Goal: Transaction & Acquisition: Purchase product/service

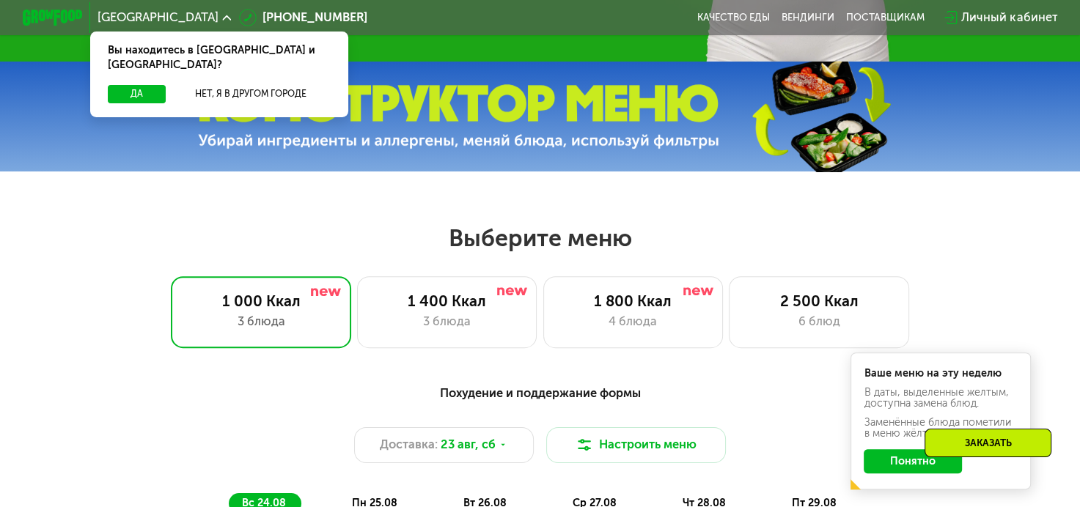
scroll to position [587, 0]
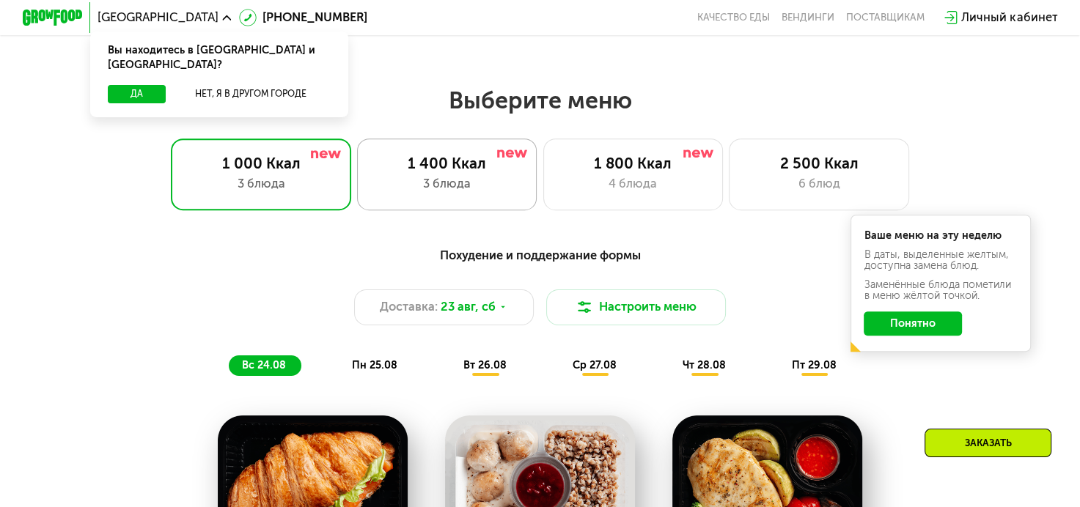
click at [543, 202] on div "1 400 Ккал 3 блюда" at bounding box center [633, 175] width 180 height 72
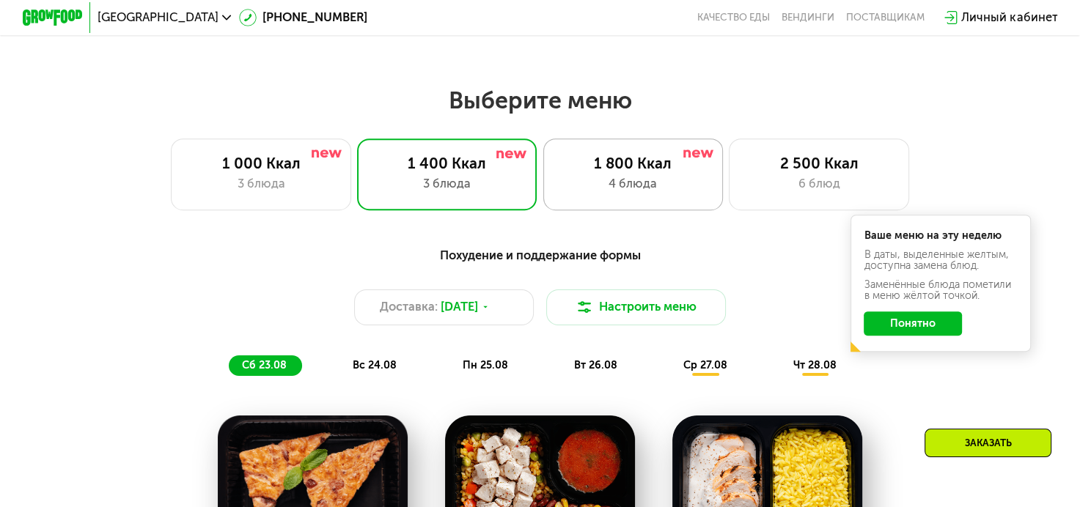
click at [686, 158] on img at bounding box center [698, 154] width 30 height 8
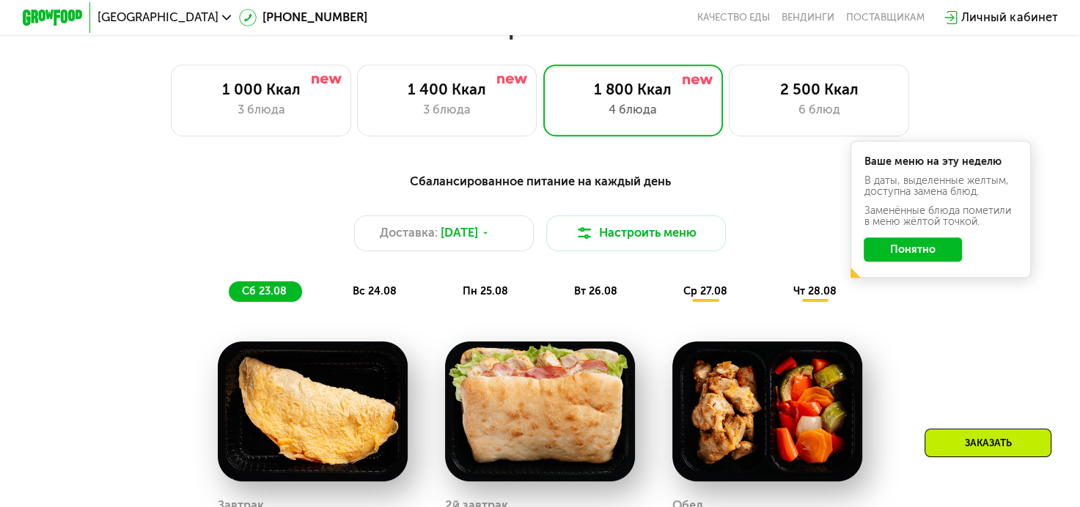
scroll to position [660, 0]
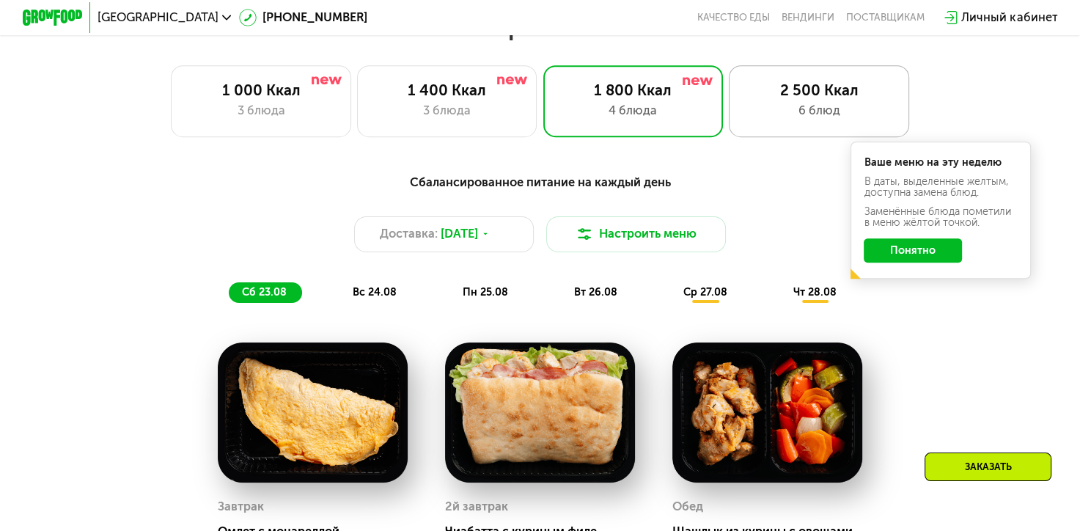
click at [829, 120] on div "6 блюд" at bounding box center [819, 111] width 149 height 18
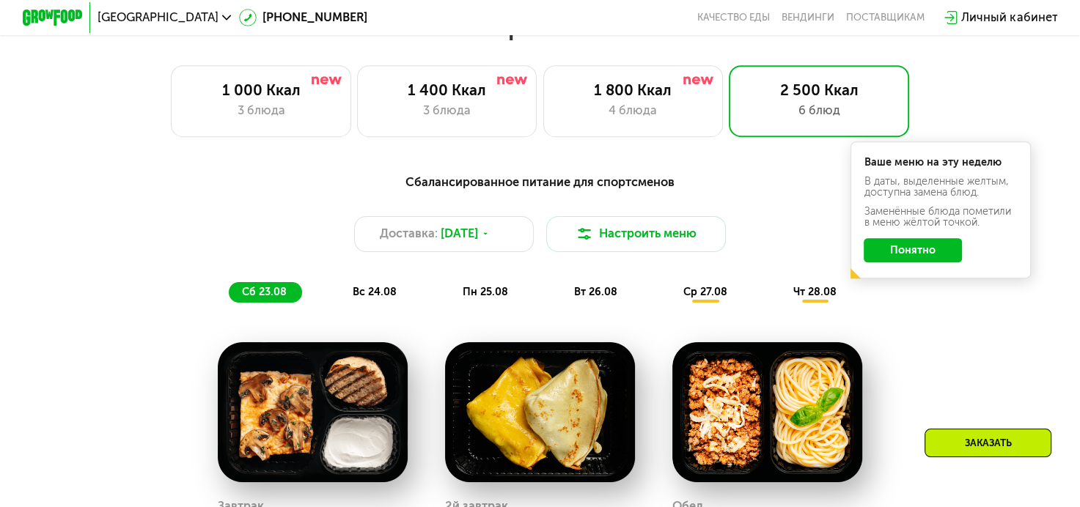
click at [941, 262] on button "Понятно" at bounding box center [913, 250] width 98 height 24
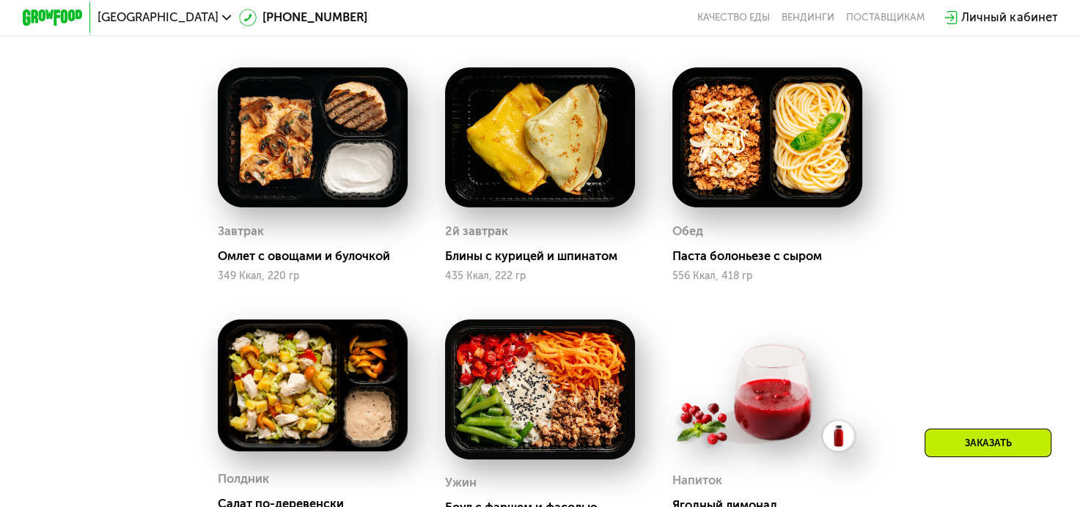
scroll to position [953, 0]
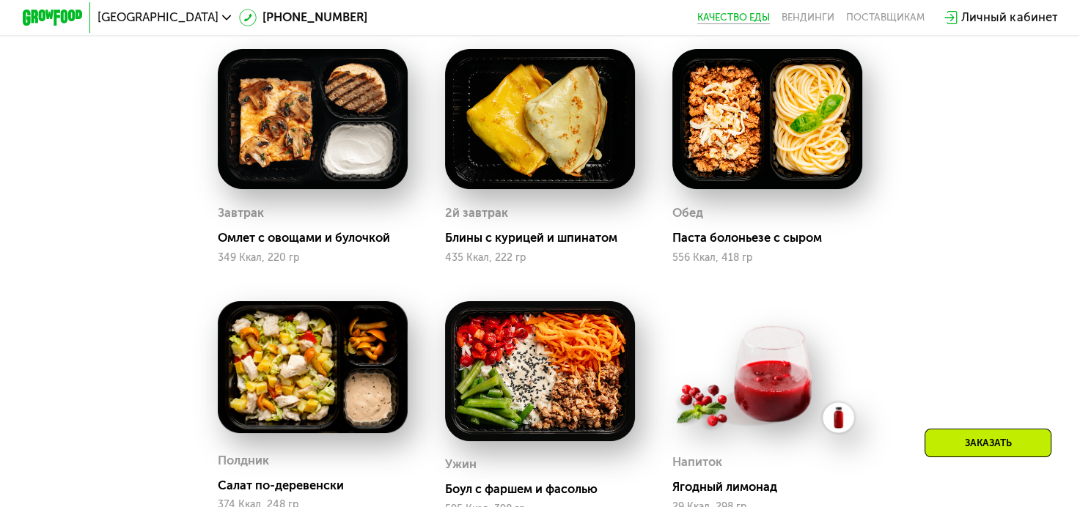
click at [741, 15] on link "Качество еды" at bounding box center [733, 18] width 73 height 12
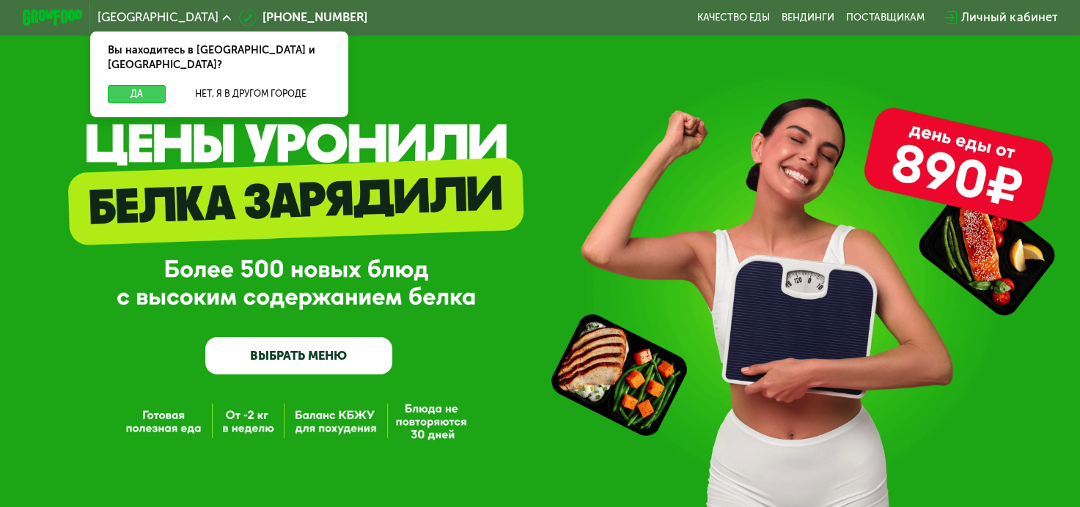
click at [111, 85] on button "Да" at bounding box center [137, 94] width 58 height 18
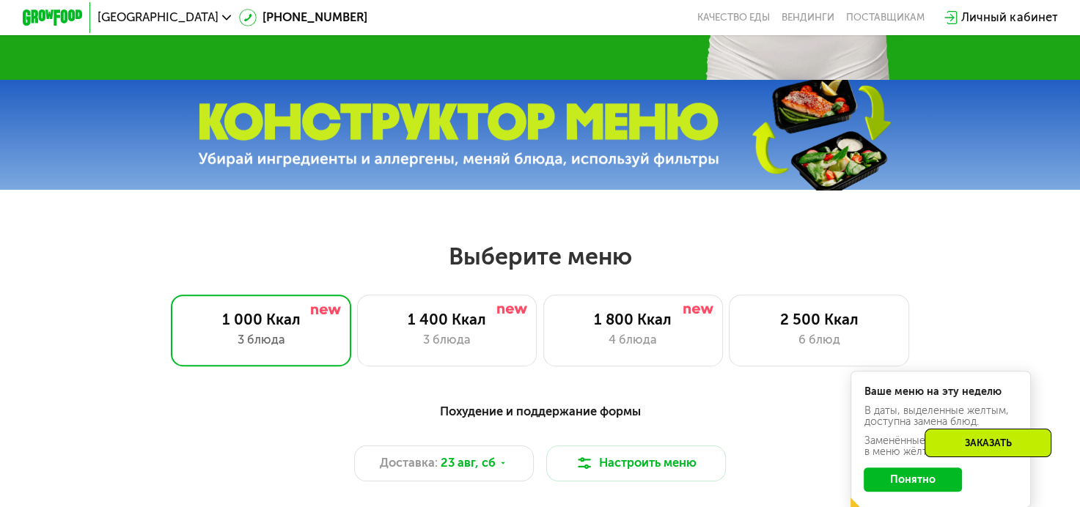
scroll to position [660, 0]
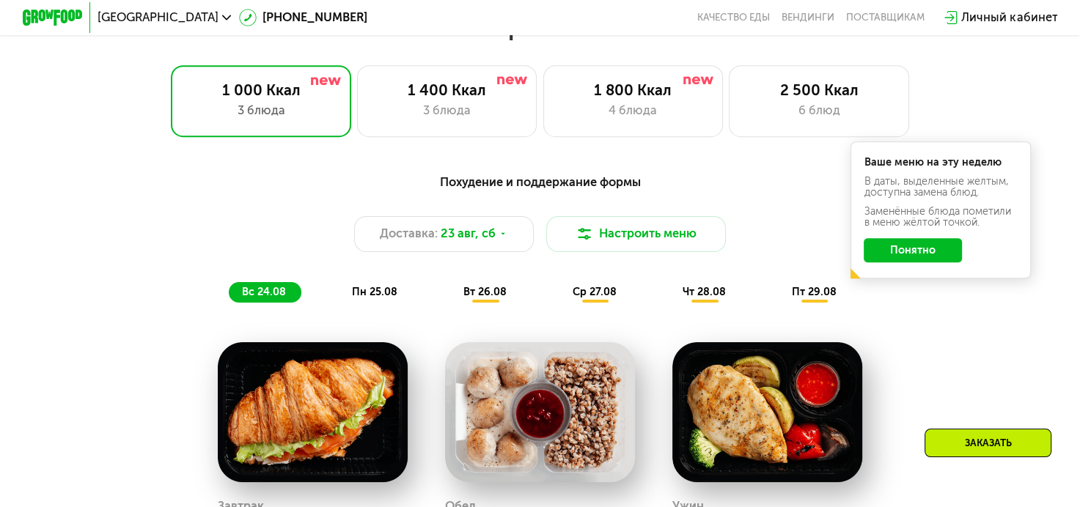
click at [505, 403] on img at bounding box center [540, 412] width 190 height 140
click at [491, 298] on span "вт 26.08" at bounding box center [484, 292] width 43 height 12
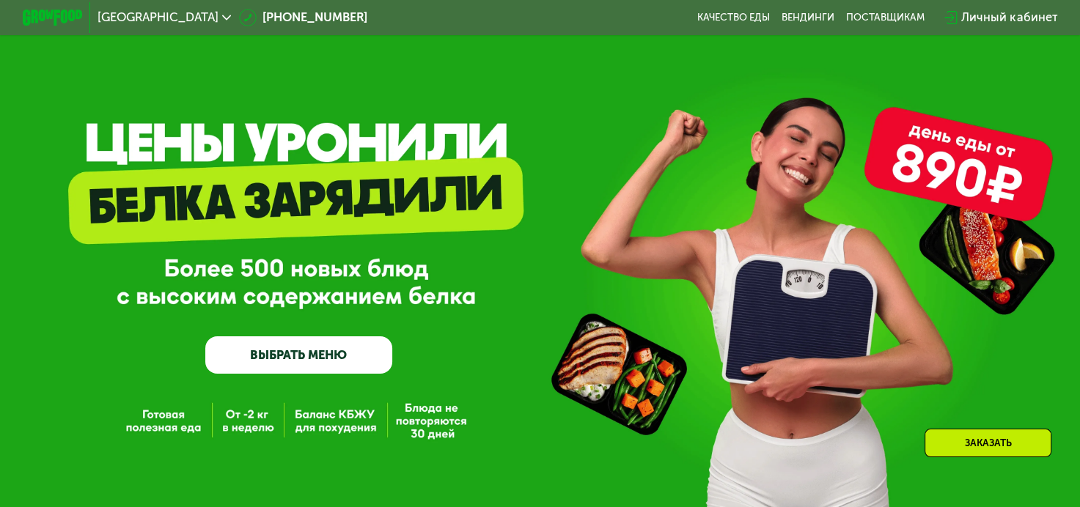
scroll to position [513, 0]
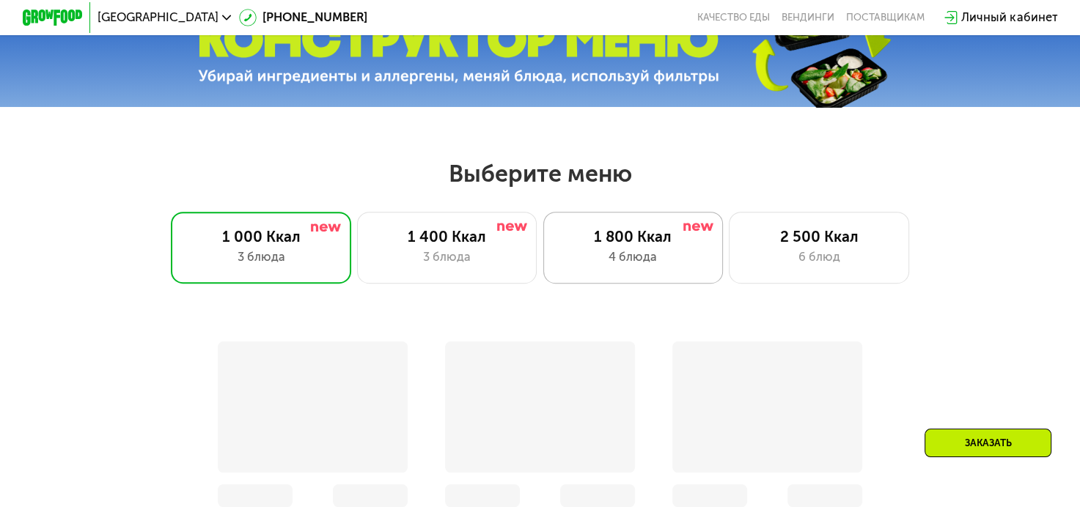
click at [673, 265] on div "4 блюда" at bounding box center [633, 258] width 149 height 18
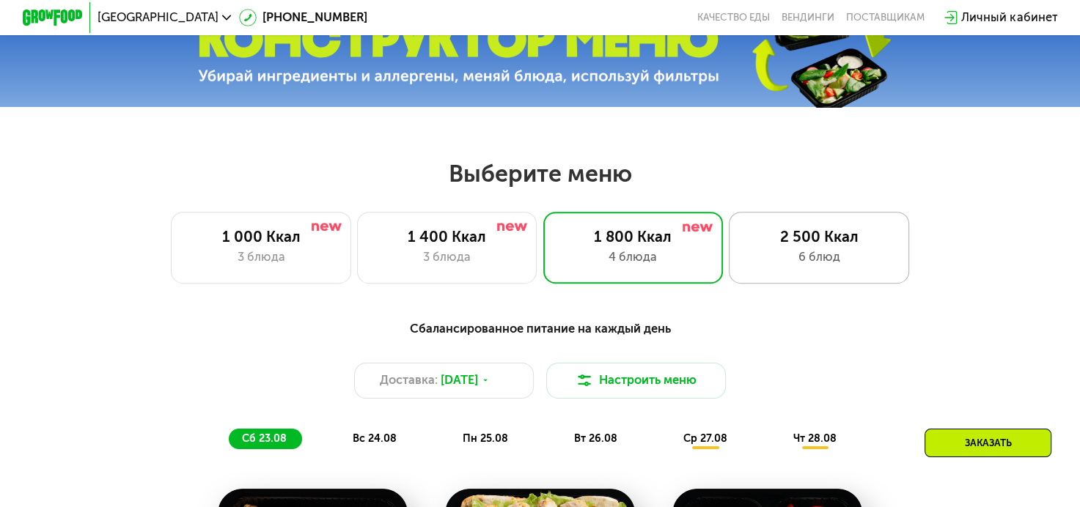
click at [818, 262] on div "6 блюд" at bounding box center [819, 258] width 149 height 18
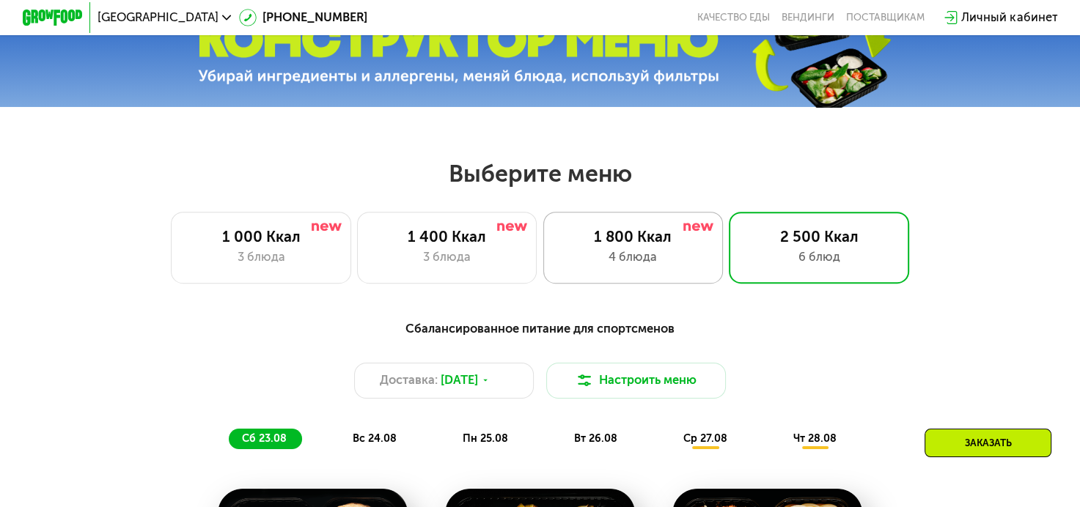
click at [642, 263] on div "4 блюда" at bounding box center [633, 258] width 149 height 18
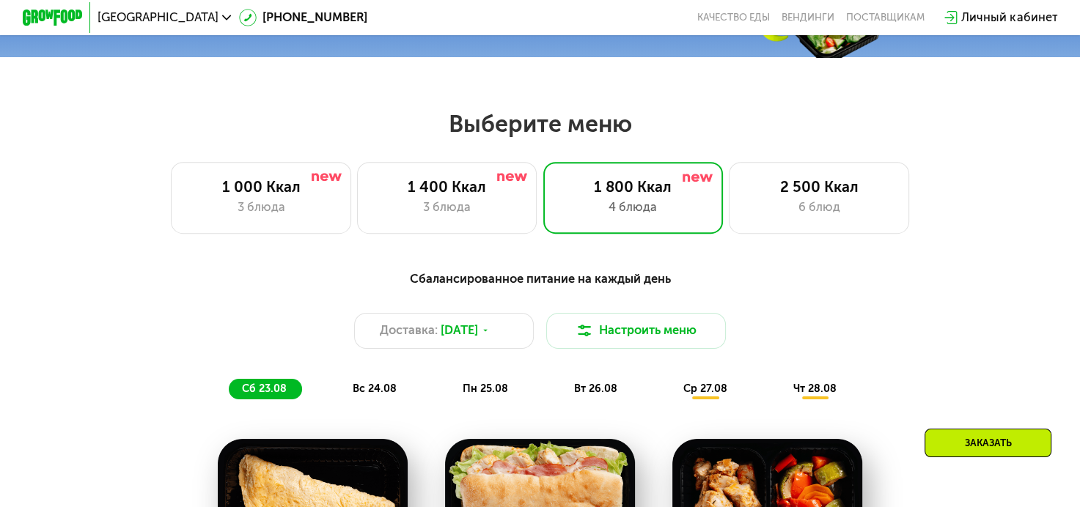
scroll to position [733, 0]
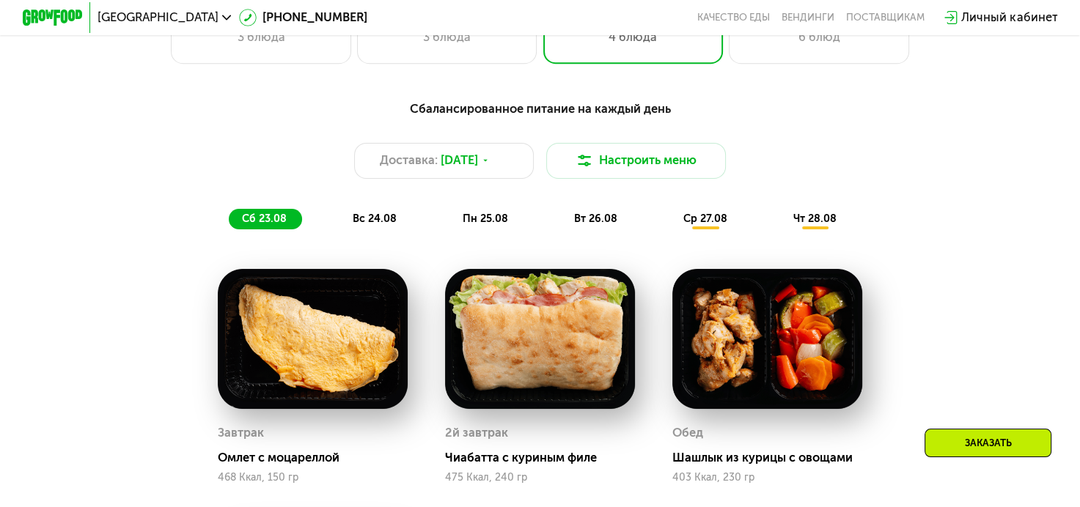
click at [1002, 458] on div "Заказать" at bounding box center [988, 443] width 127 height 29
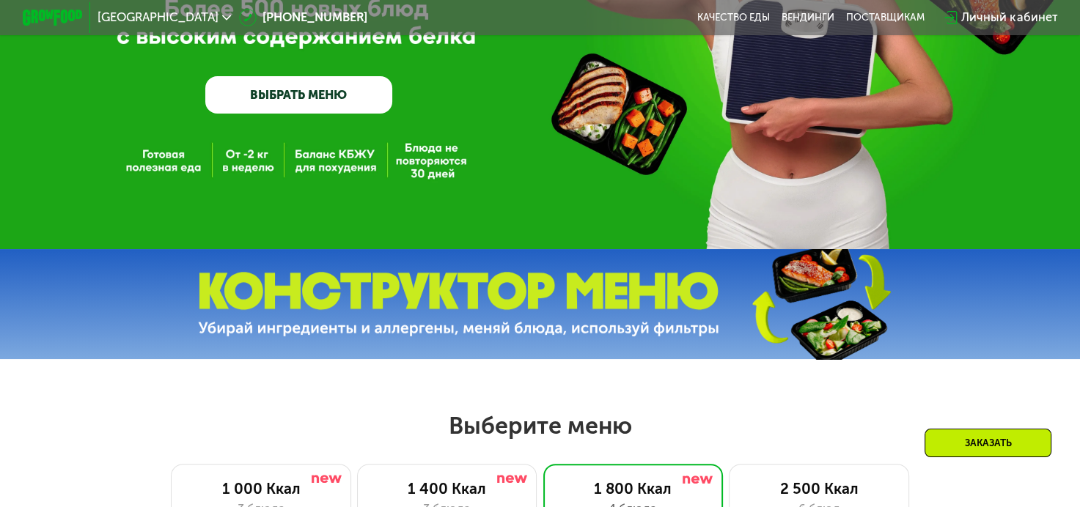
scroll to position [481, 0]
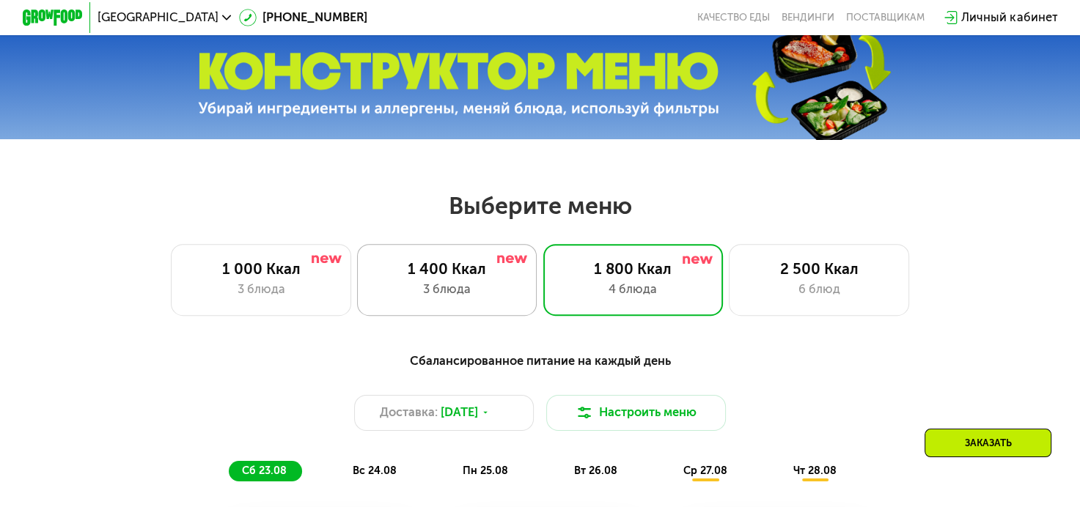
click at [414, 270] on div "1 400 Ккал" at bounding box center [446, 269] width 149 height 18
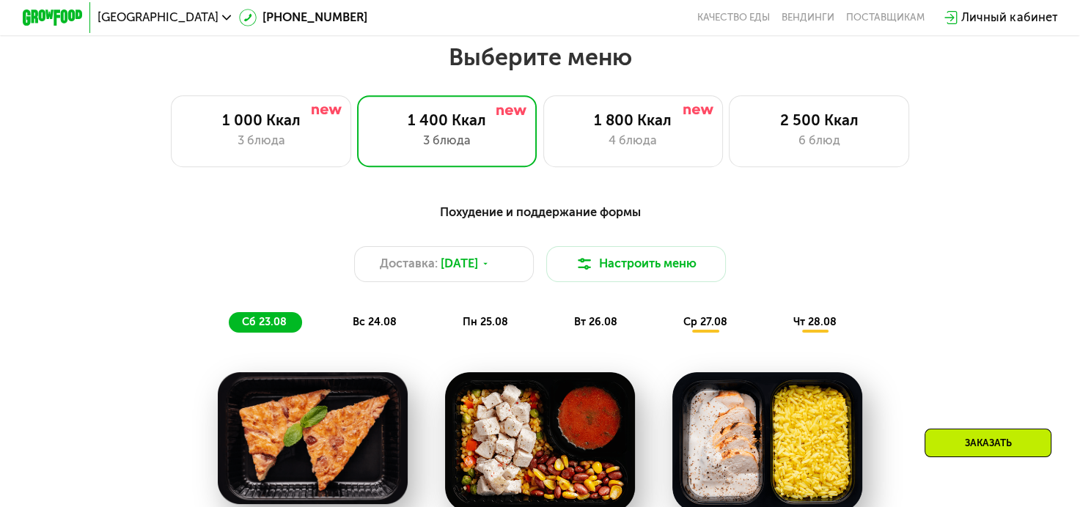
scroll to position [774, 0]
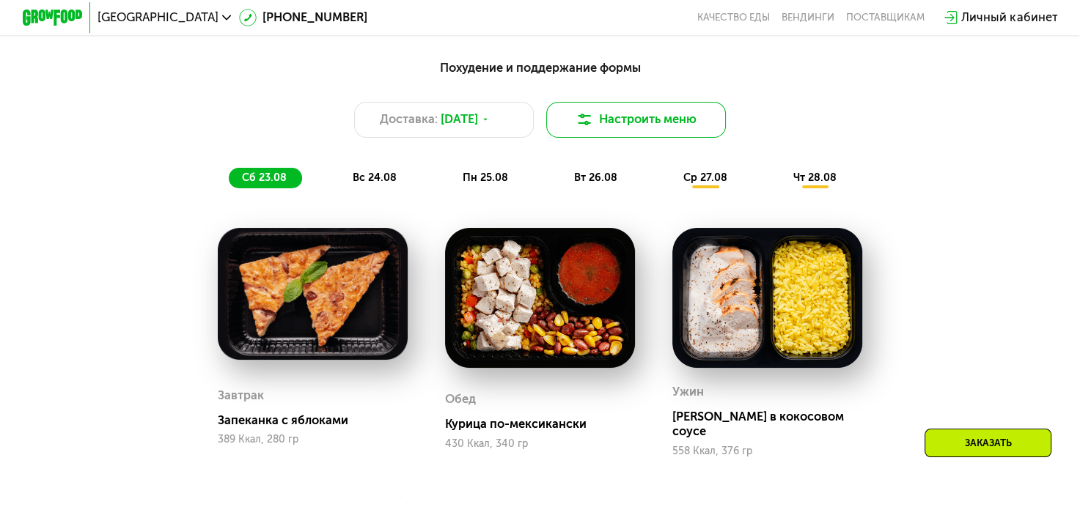
click at [622, 123] on button "Настроить меню" at bounding box center [636, 120] width 180 height 36
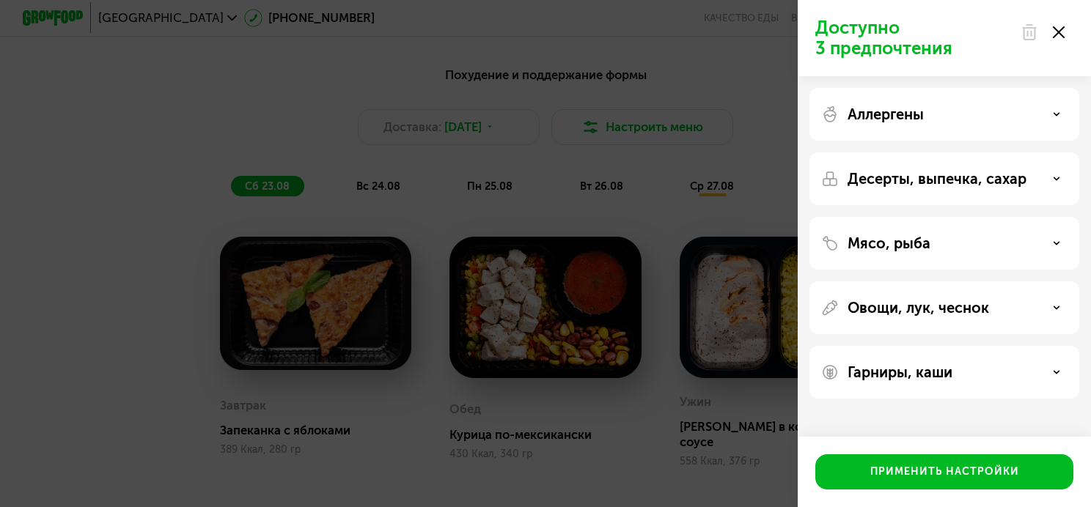
click at [1063, 27] on div at bounding box center [1043, 32] width 62 height 29
click at [1059, 31] on div at bounding box center [1043, 32] width 62 height 29
click at [1053, 32] on icon at bounding box center [1059, 32] width 12 height 12
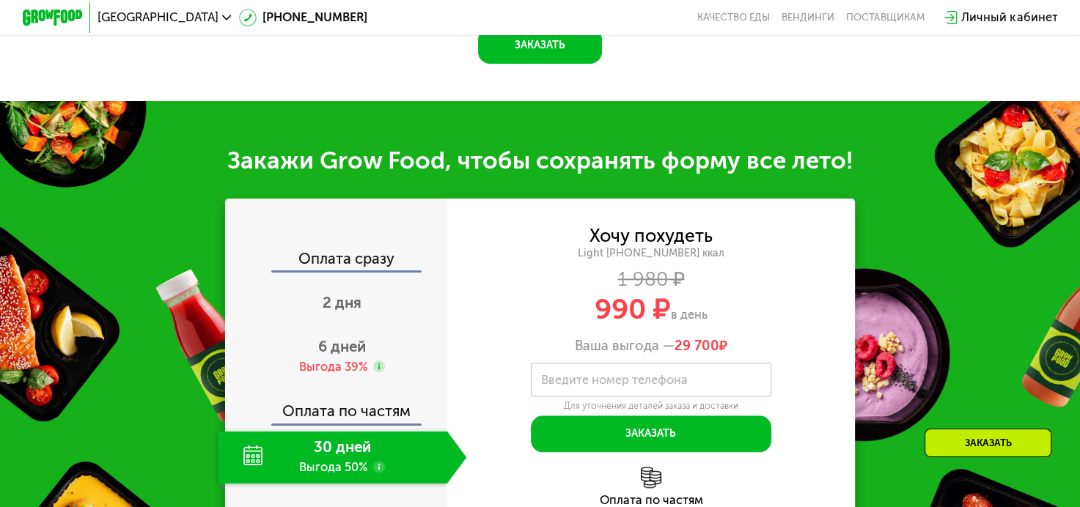
scroll to position [1508, 0]
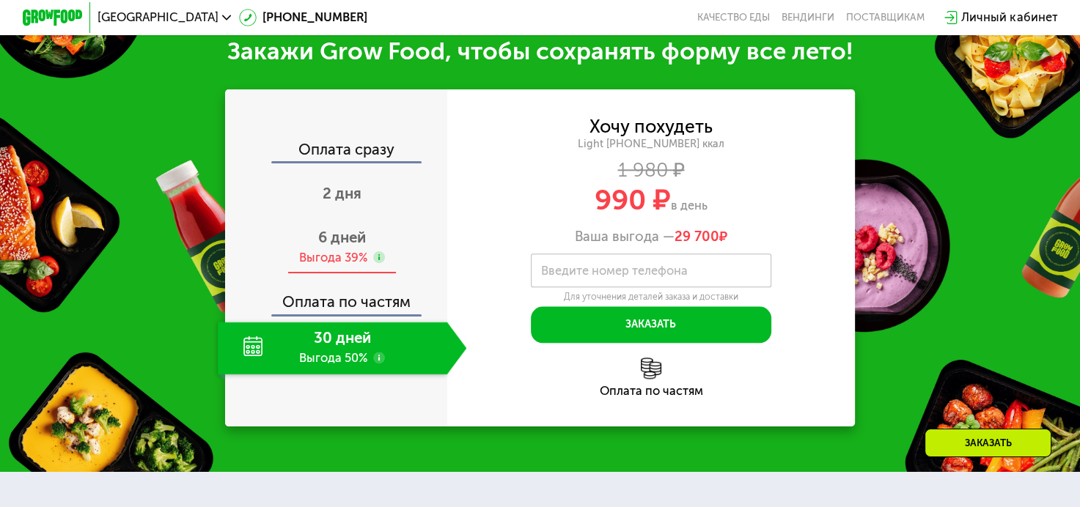
click at [325, 250] on div "Выгода 39%" at bounding box center [333, 258] width 68 height 17
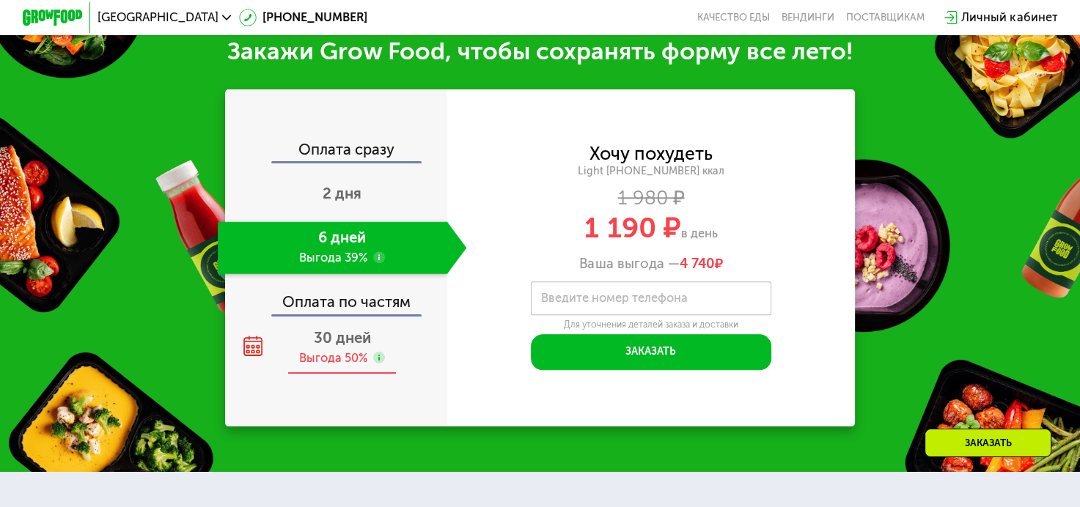
click at [360, 352] on div "Выгода 50%" at bounding box center [333, 358] width 68 height 17
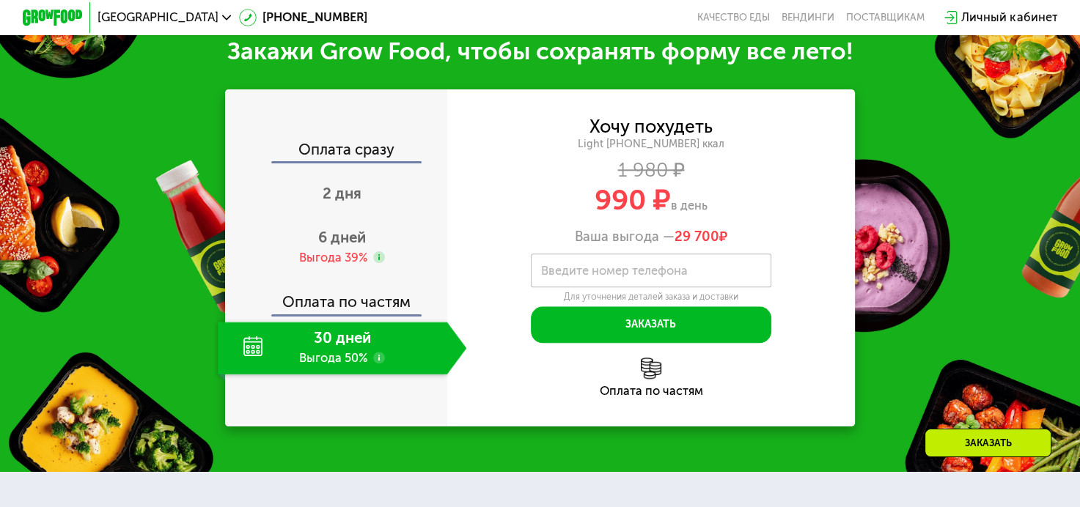
click at [631, 275] on label "Введите номер телефона" at bounding box center [614, 271] width 147 height 8
click at [631, 276] on input "Введите номер телефона" at bounding box center [651, 271] width 240 height 34
click at [830, 394] on div "Оплата по частям" at bounding box center [651, 392] width 408 height 12
click at [664, 368] on div "Оплата по частям" at bounding box center [651, 378] width 408 height 40
click at [661, 371] on img at bounding box center [651, 368] width 21 height 21
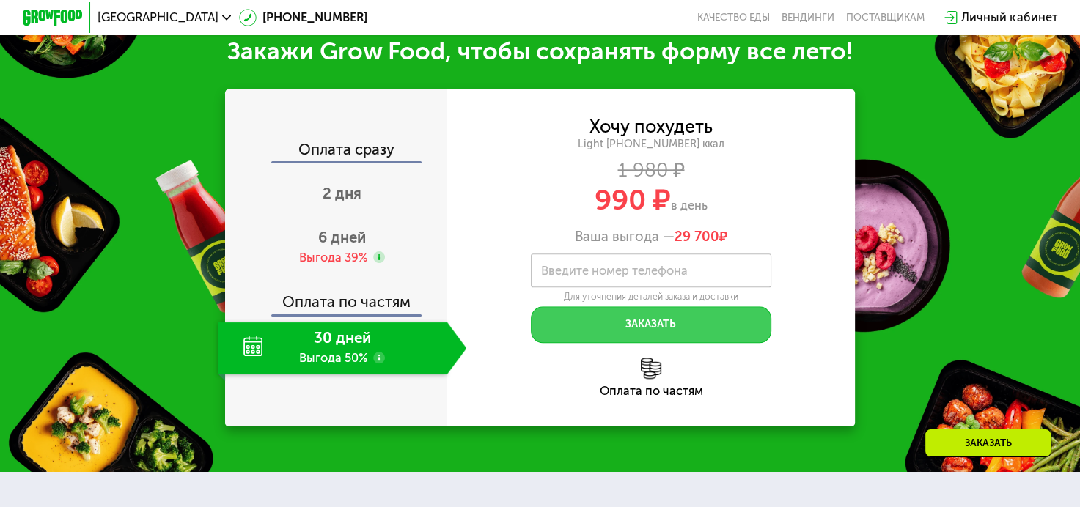
click at [675, 316] on button "Заказать" at bounding box center [651, 324] width 240 height 36
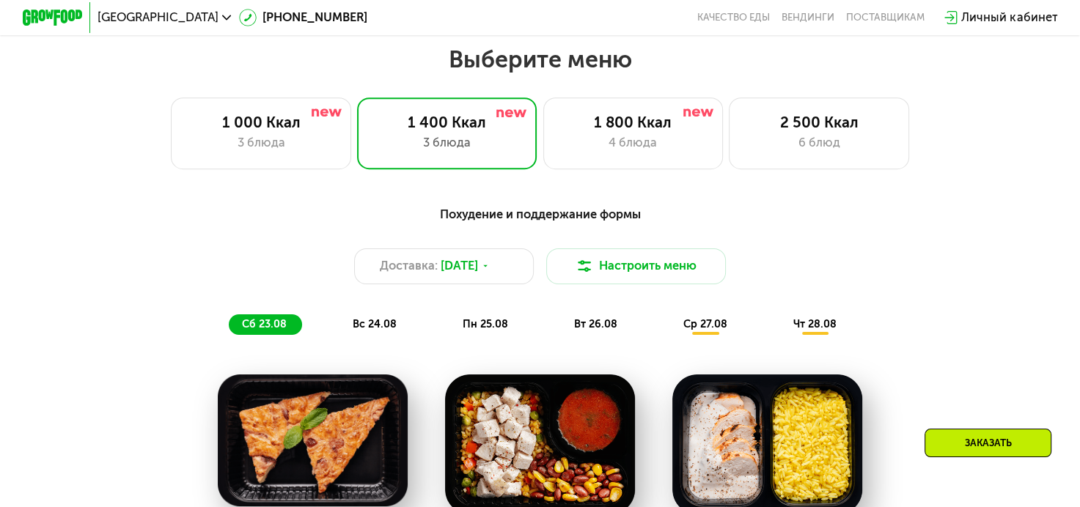
scroll to position [408, 0]
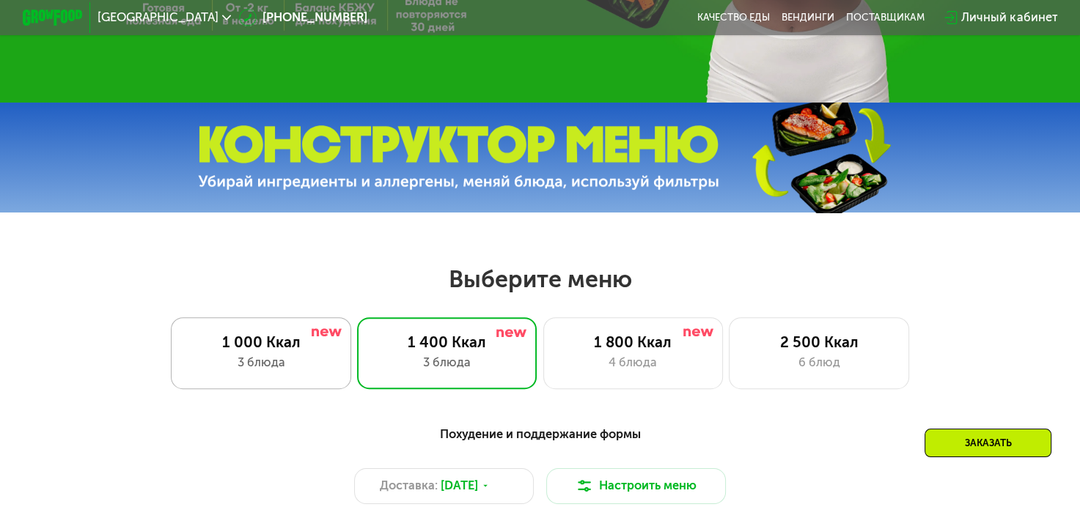
click at [283, 365] on div "3 блюда" at bounding box center [261, 363] width 149 height 18
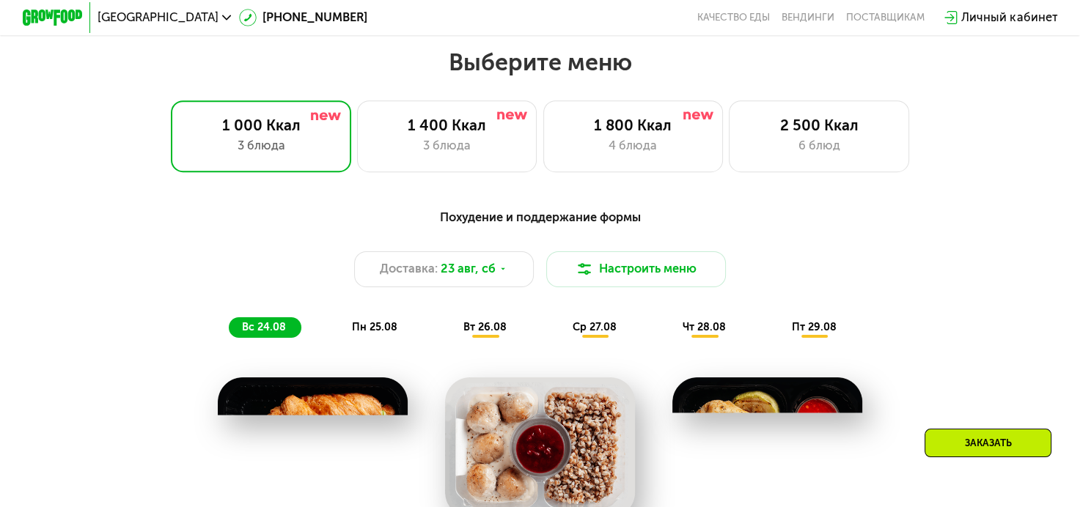
scroll to position [628, 0]
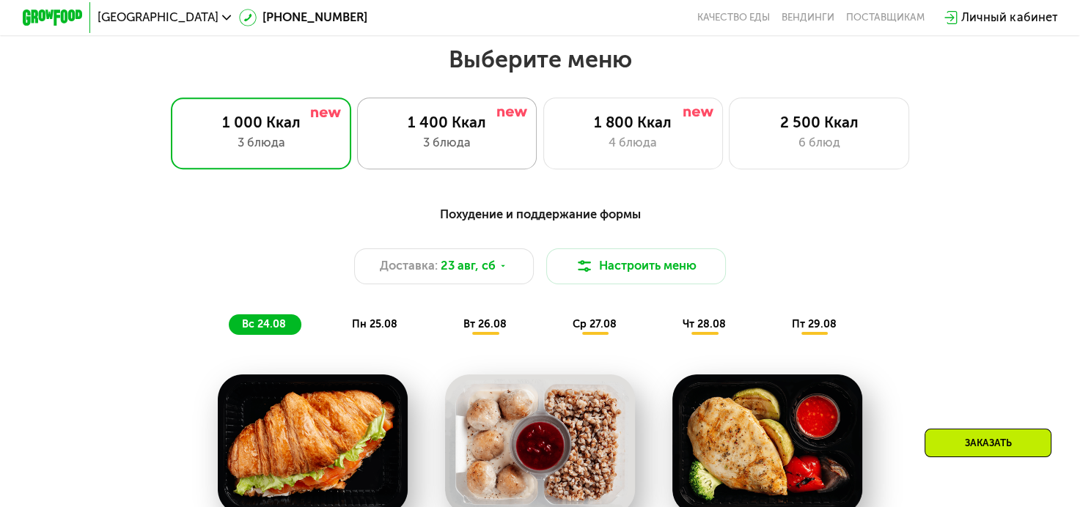
click at [489, 129] on div "1 400 Ккал" at bounding box center [446, 123] width 149 height 18
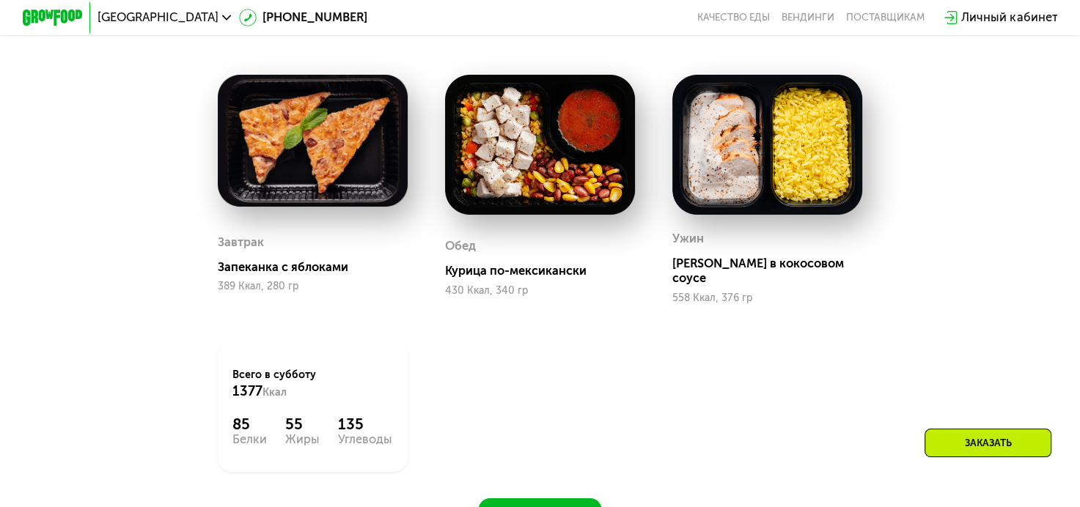
scroll to position [994, 0]
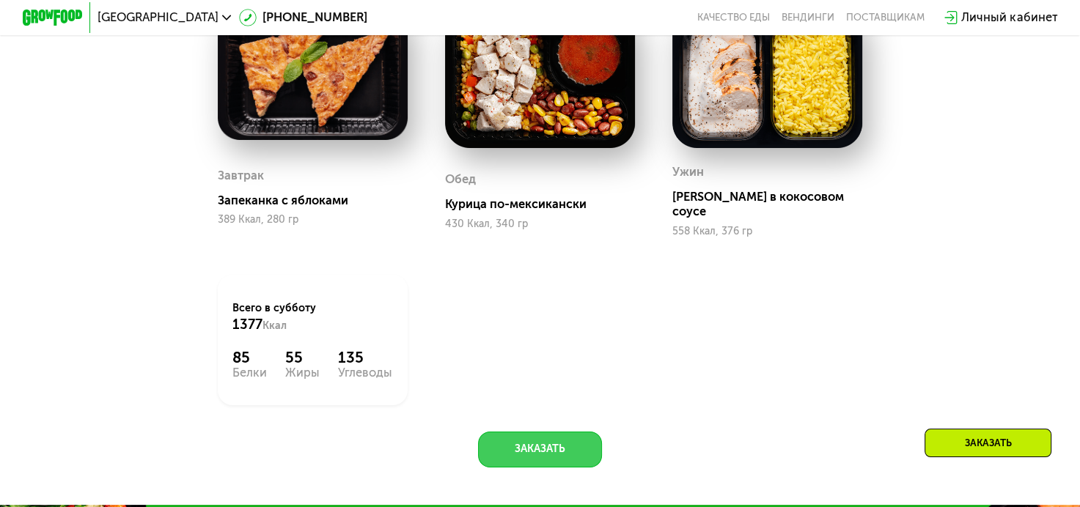
click at [565, 442] on button "Заказать" at bounding box center [540, 450] width 124 height 36
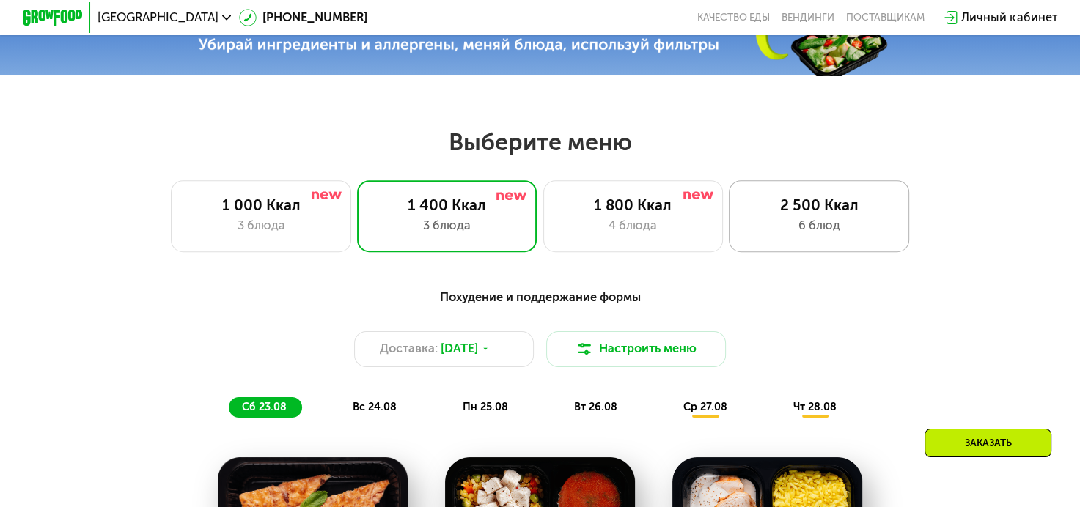
scroll to position [544, 0]
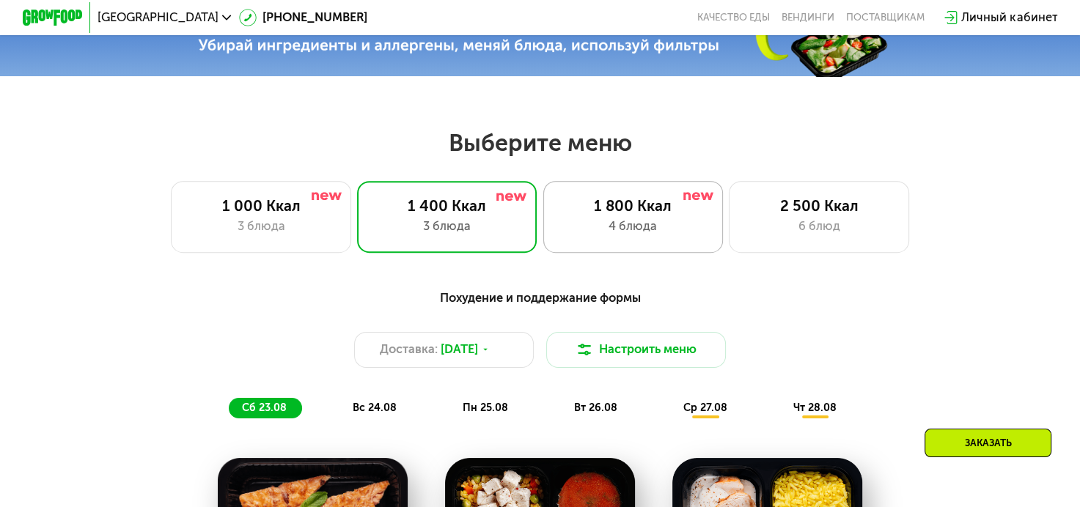
click at [585, 234] on div "4 блюда" at bounding box center [633, 227] width 149 height 18
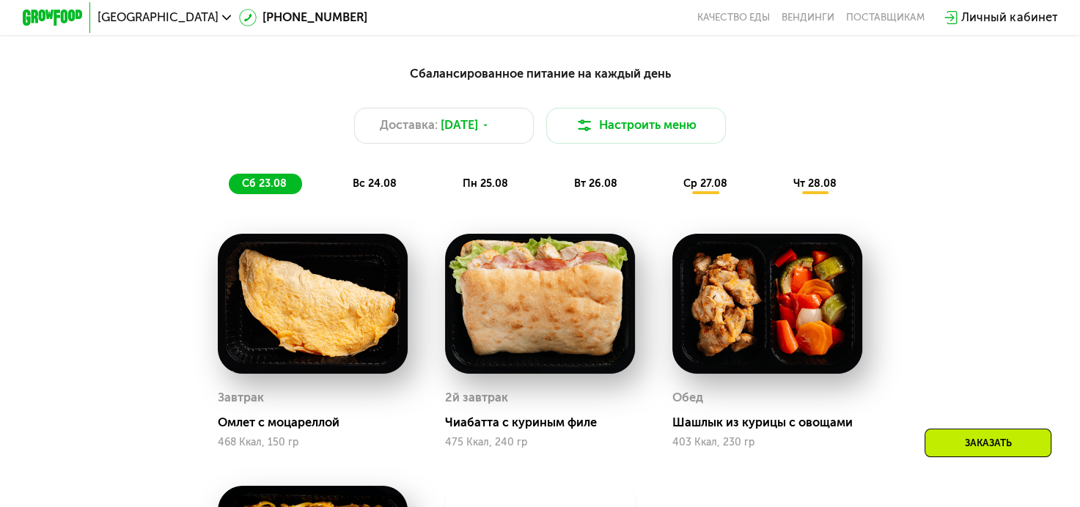
scroll to position [617, 0]
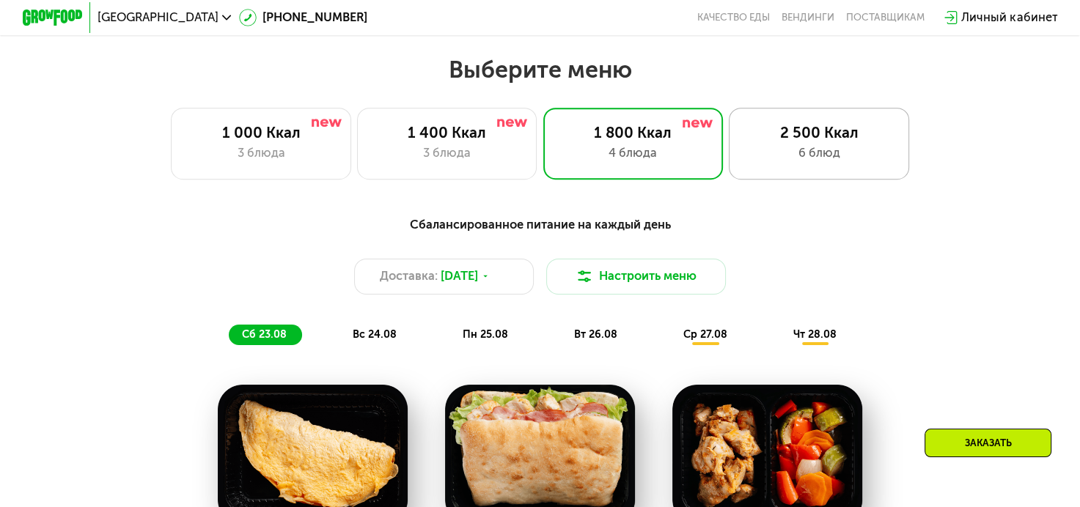
click at [854, 161] on div "6 блюд" at bounding box center [819, 153] width 149 height 18
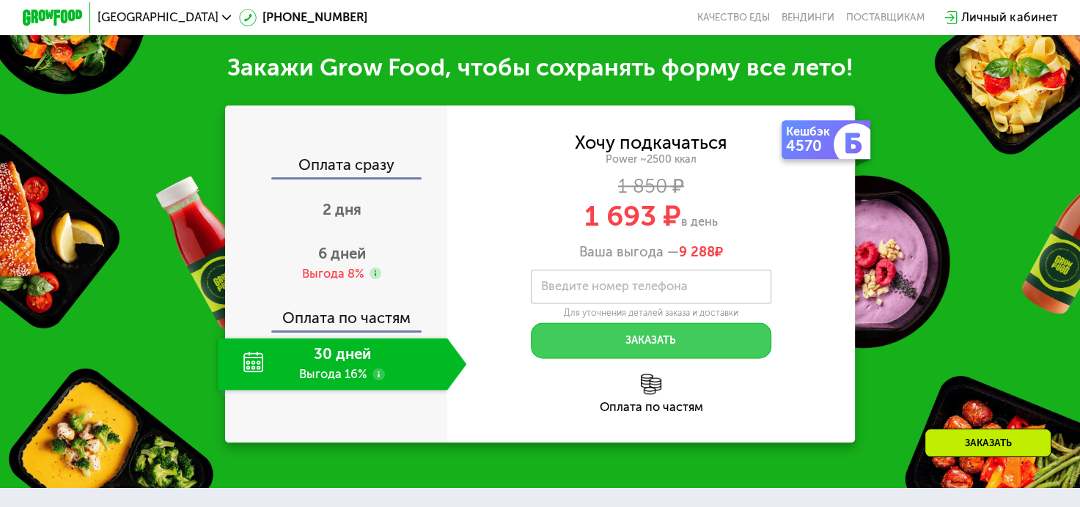
scroll to position [1865, 0]
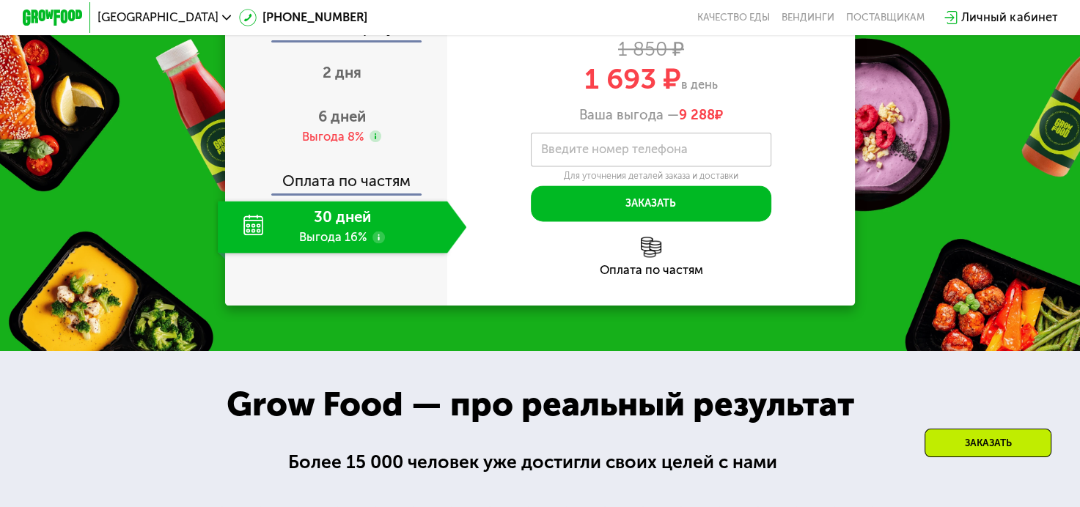
click at [792, 264] on div "Оплата по частям" at bounding box center [651, 257] width 408 height 40
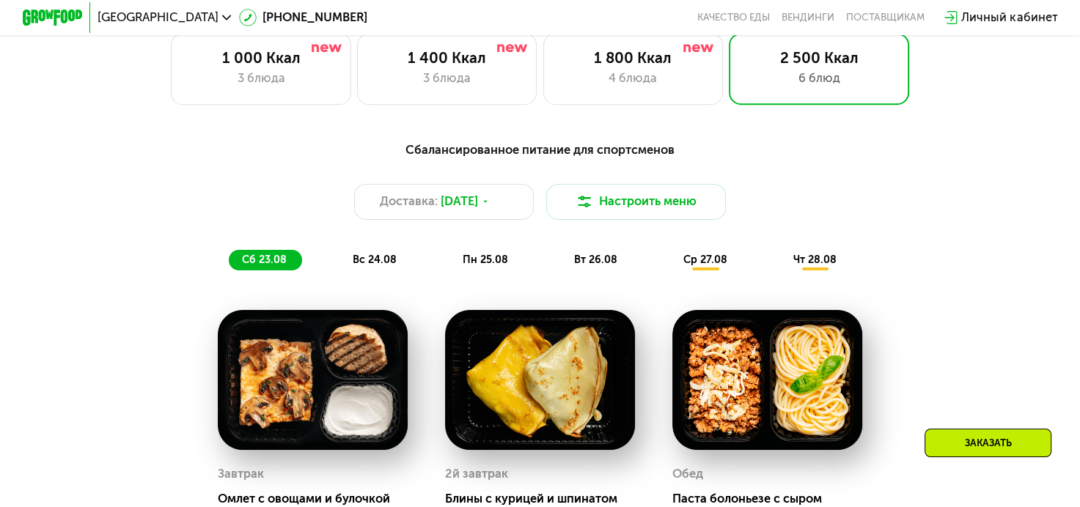
scroll to position [399, 0]
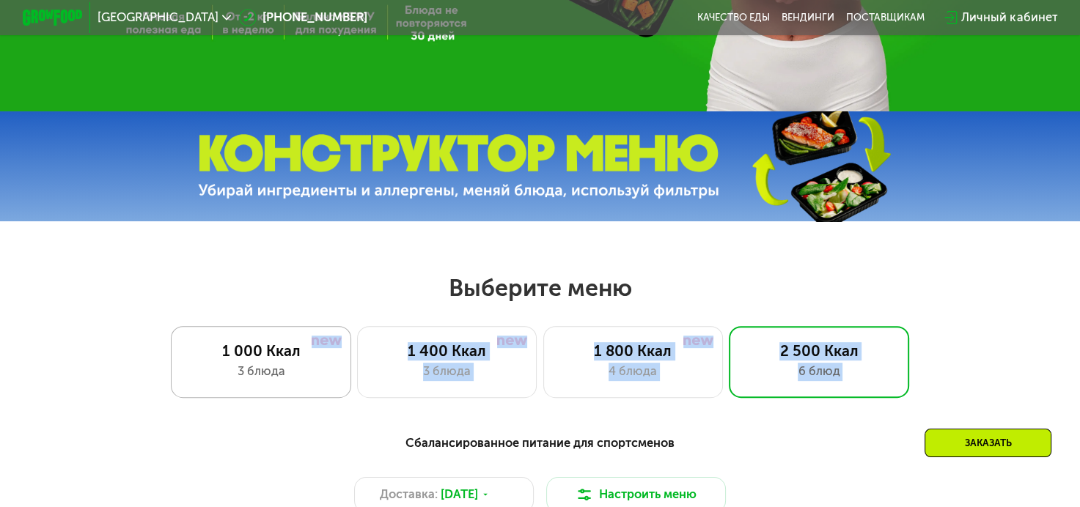
drag, startPoint x: 290, startPoint y: 405, endPoint x: 287, endPoint y: 393, distance: 12.1
click at [293, 378] on div "3 блюда" at bounding box center [261, 372] width 149 height 18
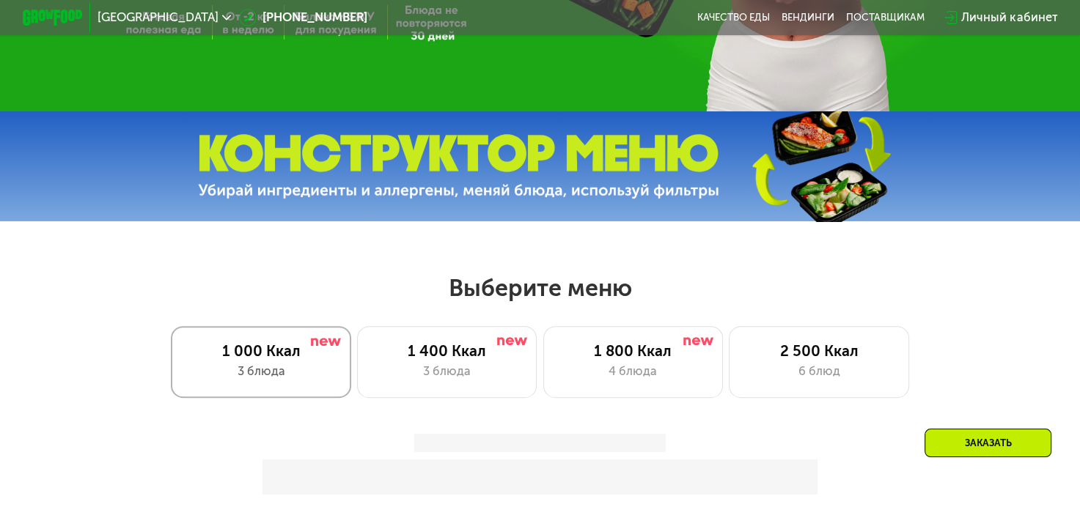
click at [293, 375] on div "3 блюда" at bounding box center [261, 372] width 149 height 18
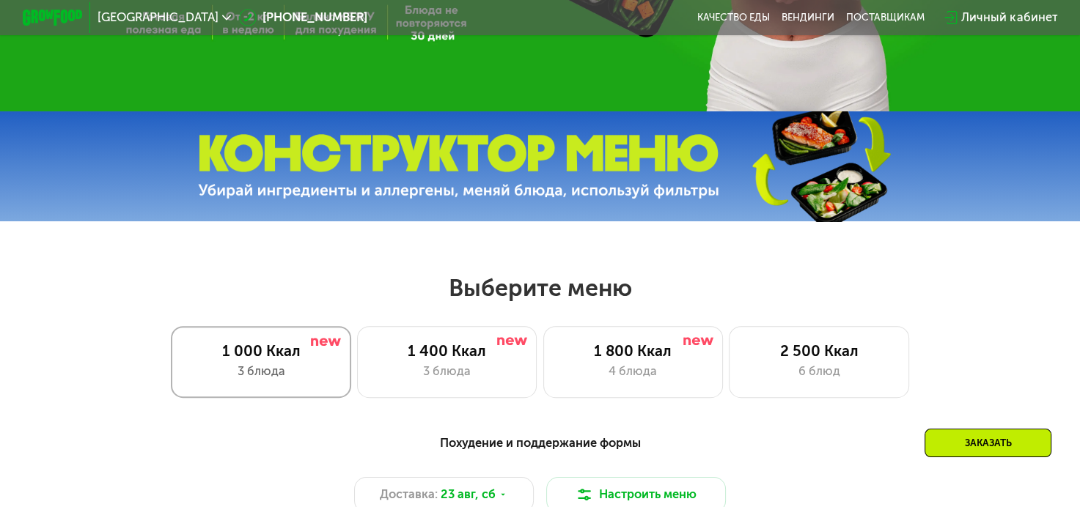
click at [293, 375] on div "3 блюда" at bounding box center [261, 372] width 149 height 18
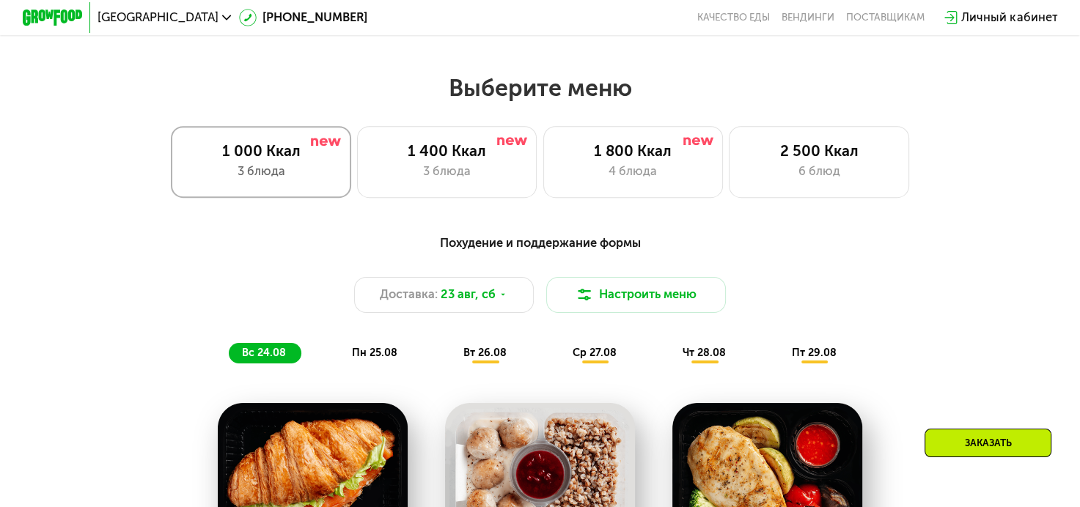
scroll to position [472, 0]
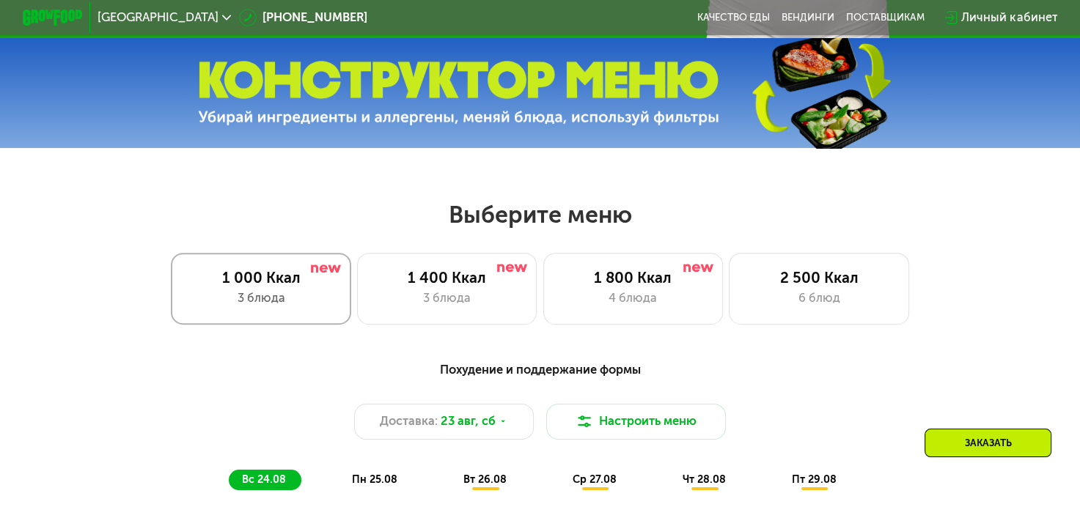
click at [295, 304] on div "3 блюда" at bounding box center [261, 299] width 149 height 18
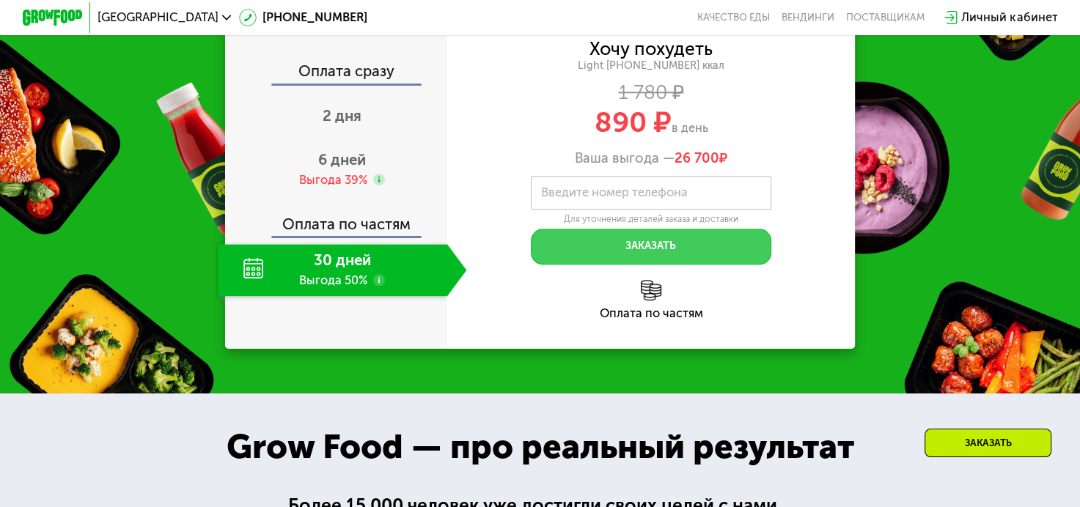
scroll to position [1572, 0]
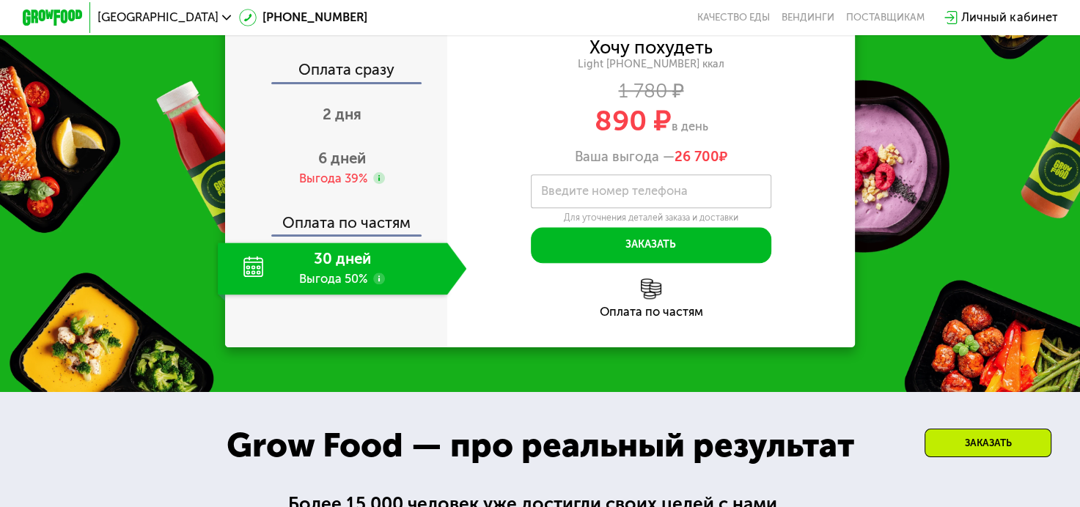
click at [815, 239] on div "Хочу похудеть Light 1000 ~1000 ккал 1 780 ₽ 890 ₽ в день Ваша выгода — 26 700 ₽…" at bounding box center [651, 152] width 408 height 224
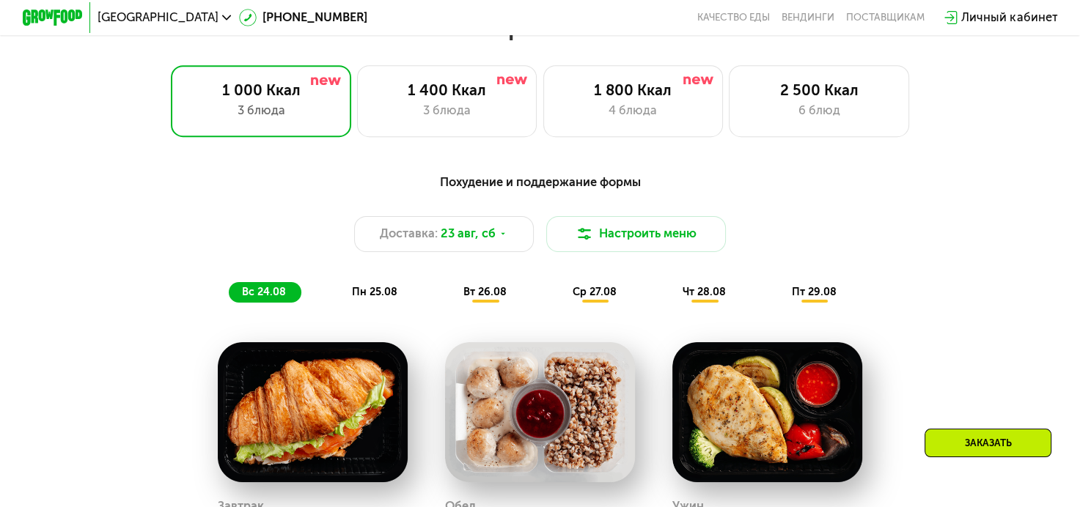
scroll to position [1532, 0]
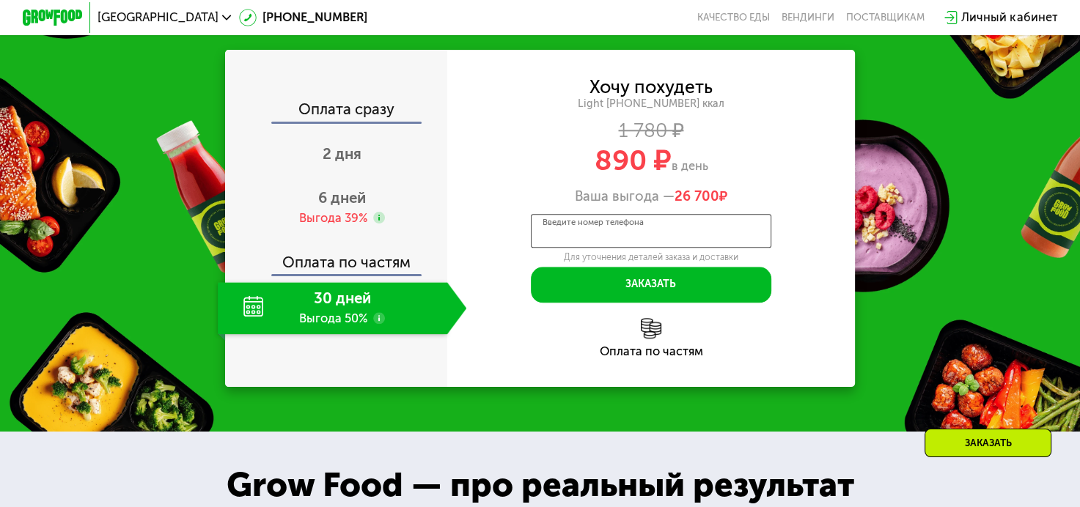
click at [604, 234] on div "Введите номер телефона" at bounding box center [651, 231] width 240 height 34
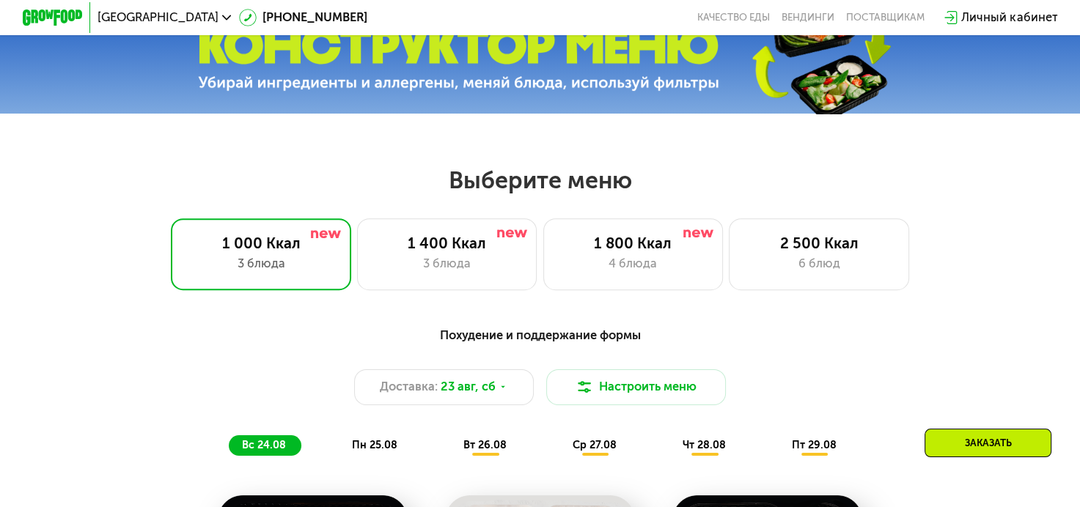
scroll to position [506, 0]
click at [587, 268] on div "4 блюда" at bounding box center [633, 265] width 149 height 18
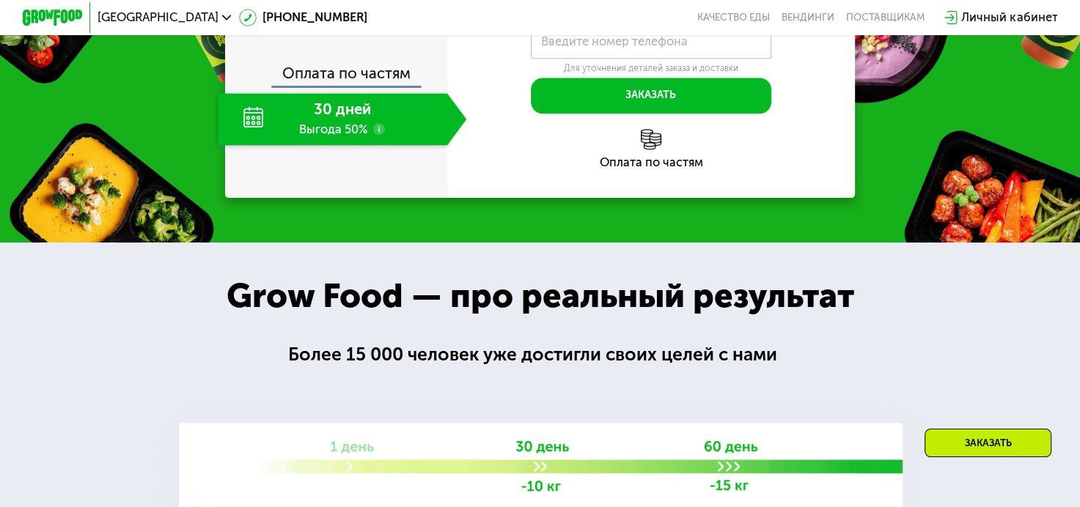
scroll to position [1610, 0]
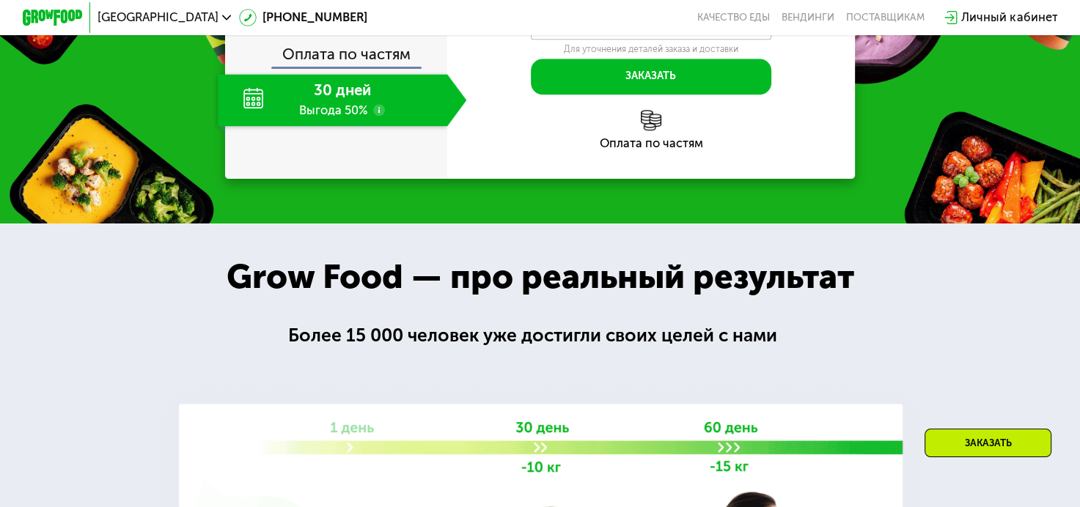
click at [579, 26] on label "Введите номер телефона" at bounding box center [614, 22] width 147 height 8
click at [579, 40] on input "Введите номер телефона" at bounding box center [651, 23] width 240 height 34
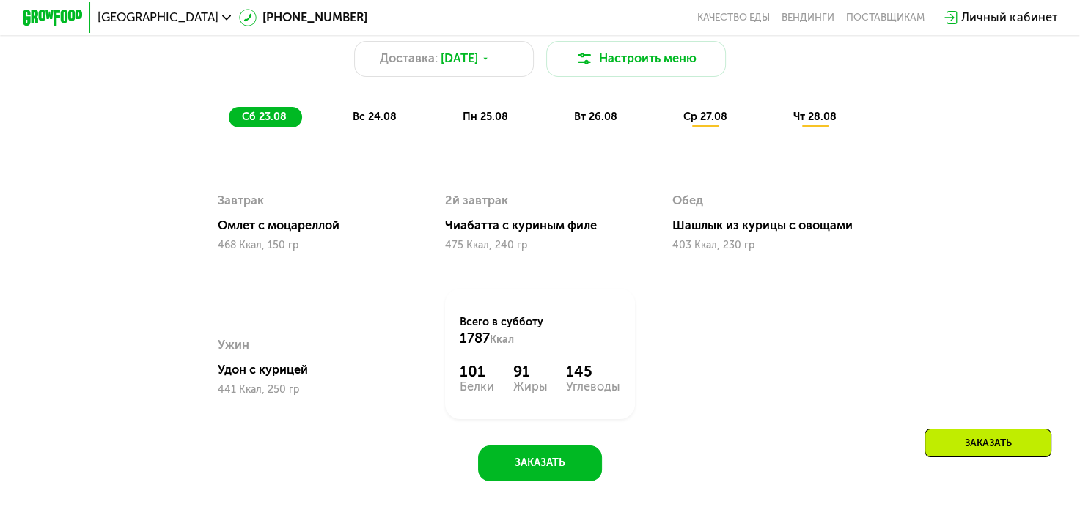
scroll to position [657, 0]
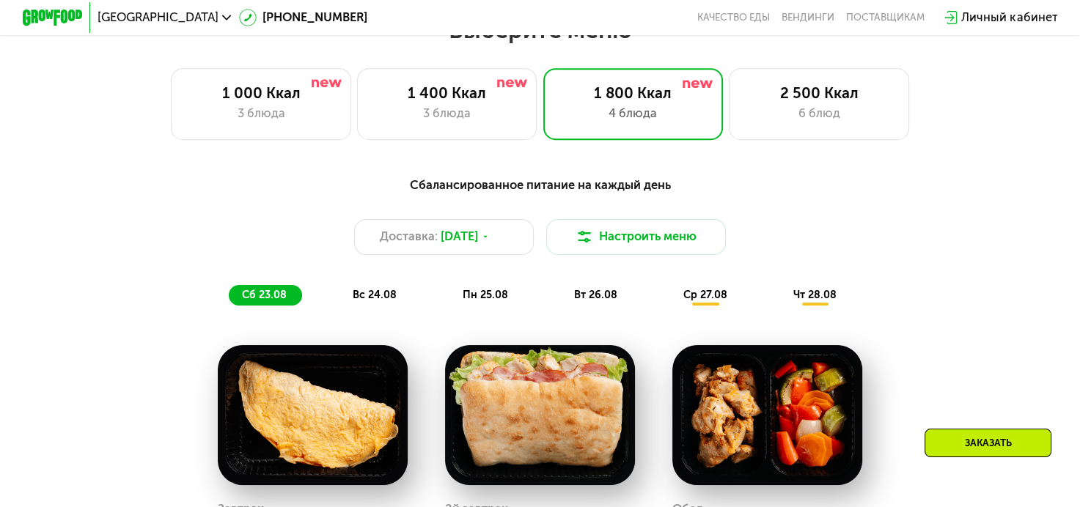
click at [921, 99] on div "1 000 Ккал 3 блюда 1 400 Ккал 3 блюда 1 800 Ккал 4 блюда 2 500 Ккал 6 блюд" at bounding box center [540, 104] width 984 height 72
click at [875, 103] on div "2 500 Ккал" at bounding box center [819, 93] width 149 height 18
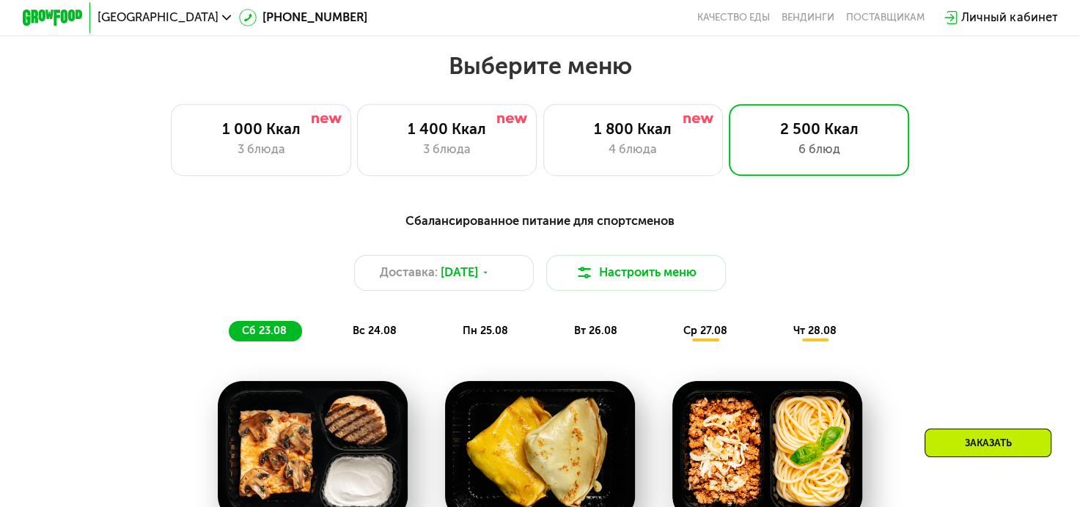
scroll to position [510, 0]
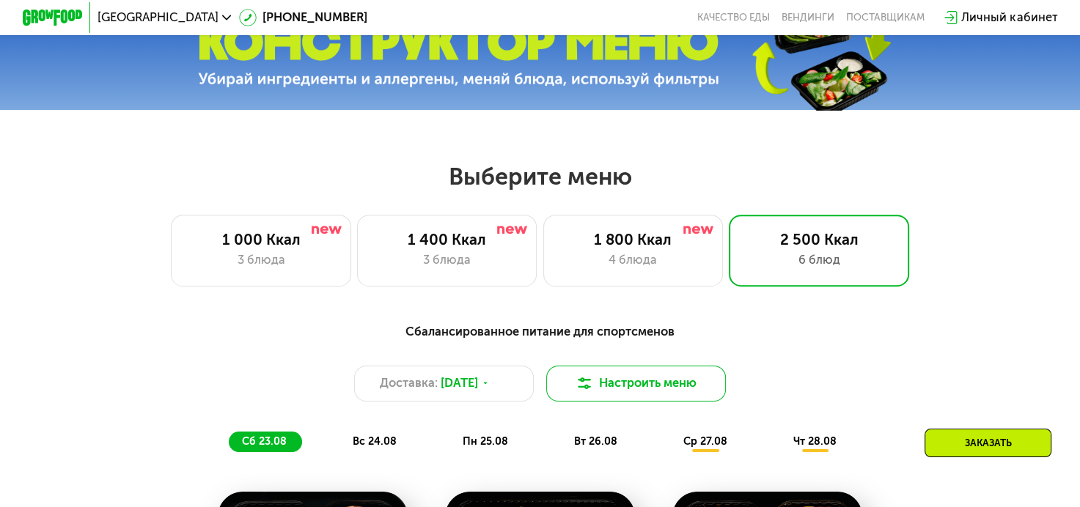
click at [623, 378] on button "Настроить меню" at bounding box center [636, 384] width 180 height 36
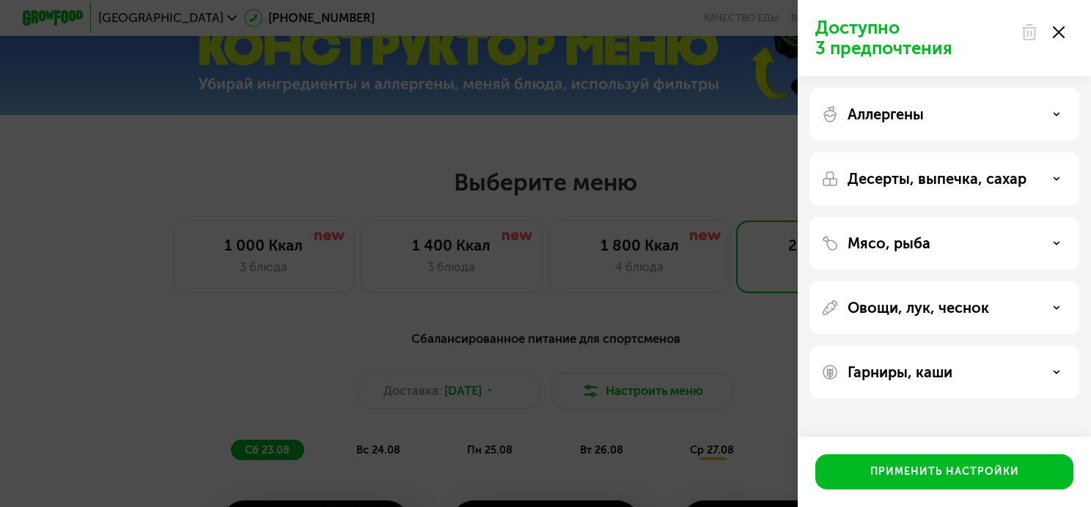
click at [1049, 34] on div at bounding box center [1043, 32] width 62 height 29
click at [1057, 32] on icon at bounding box center [1059, 32] width 12 height 12
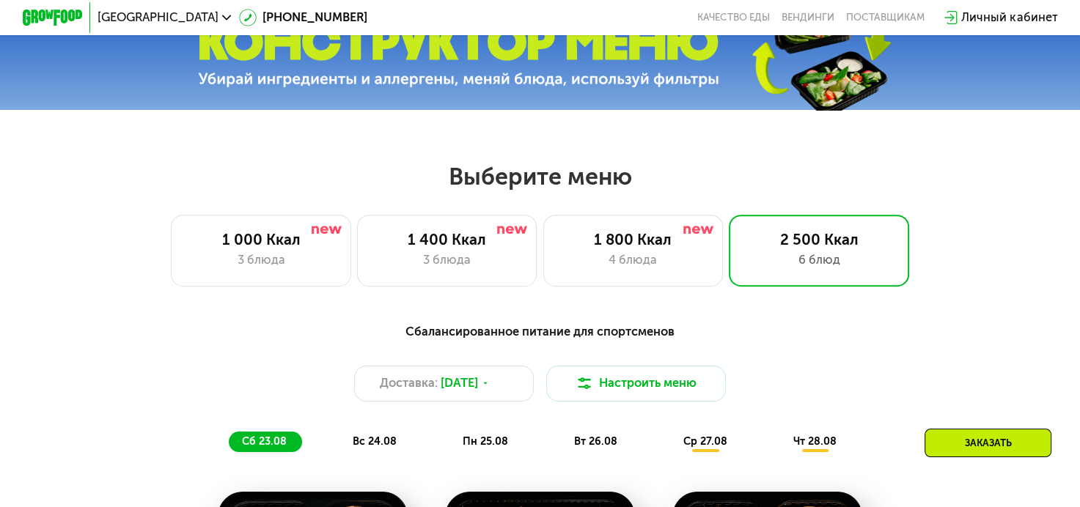
click at [1029, 449] on div "Заказать" at bounding box center [988, 443] width 127 height 29
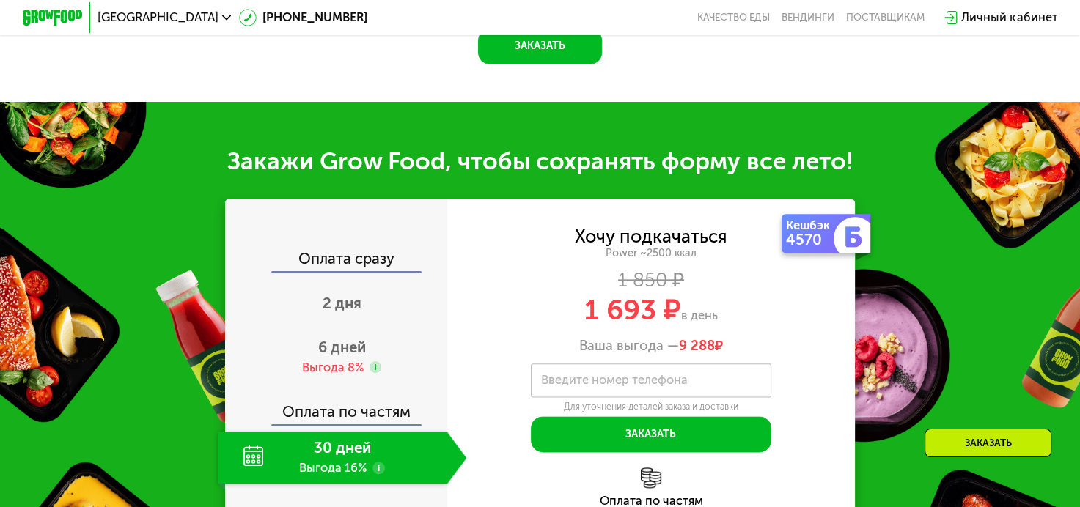
scroll to position [1751, 0]
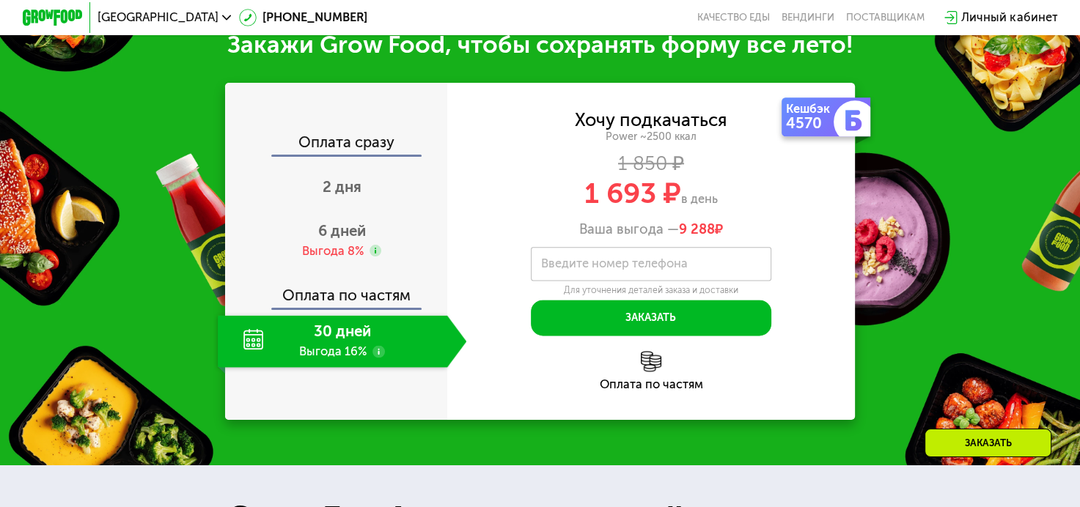
click at [58, 13] on img at bounding box center [52, 17] width 59 height 15
click at [63, 21] on img at bounding box center [52, 17] width 59 height 15
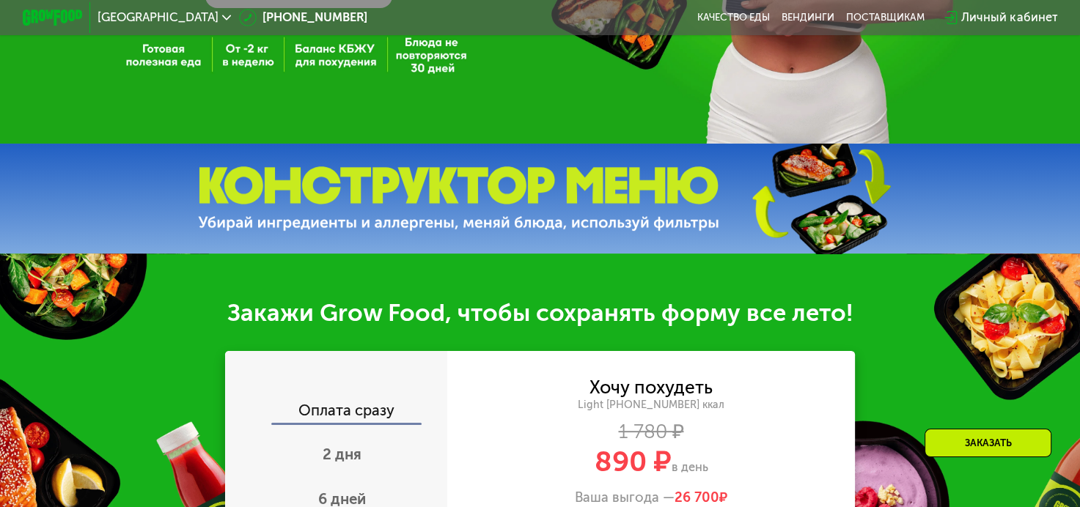
scroll to position [587, 0]
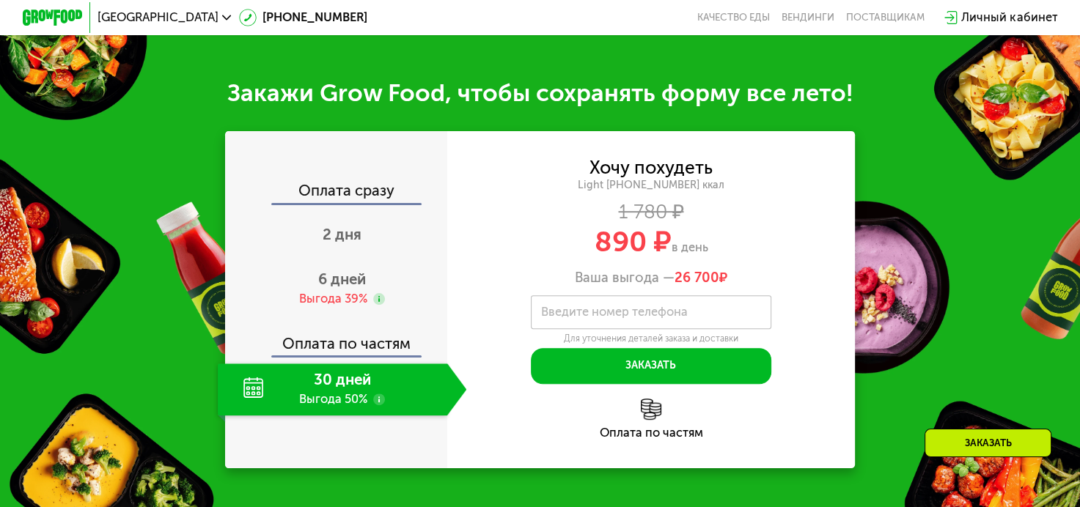
click at [625, 246] on span "890 ₽" at bounding box center [632, 241] width 77 height 34
click at [218, 416] on div "30 дней Выгода 50%" at bounding box center [333, 390] width 230 height 53
click at [1005, 445] on div "Заказать" at bounding box center [988, 443] width 127 height 29
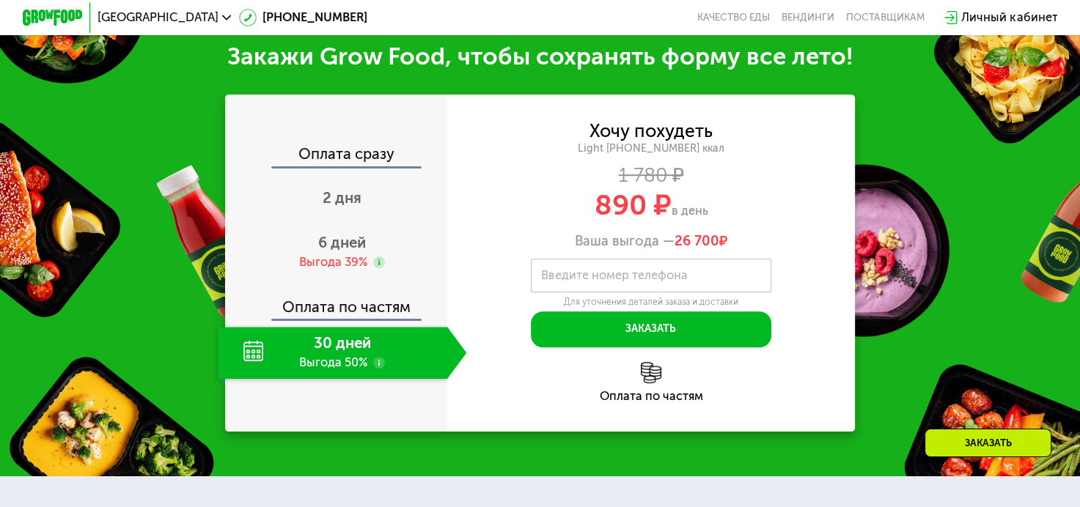
scroll to position [625, 0]
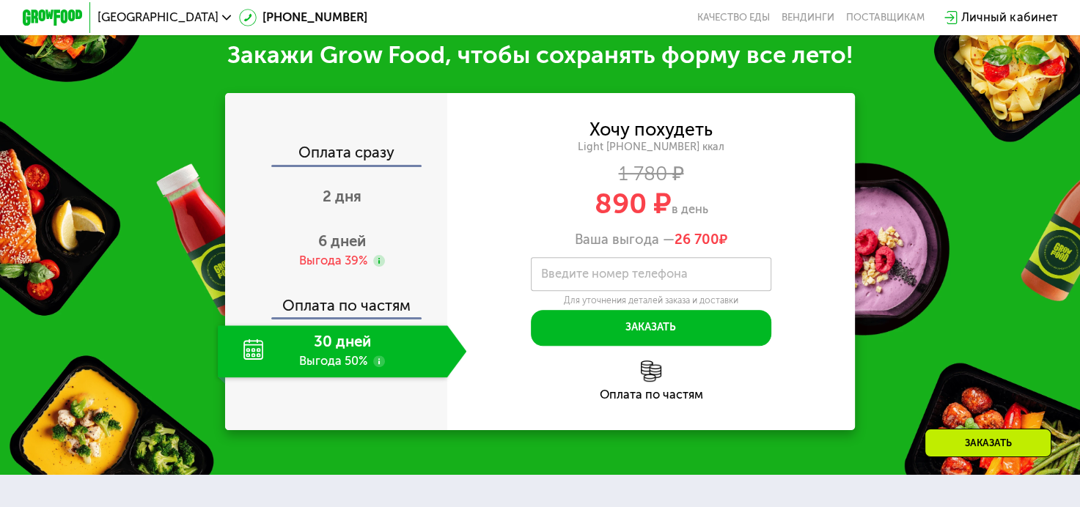
click at [1005, 445] on div "Заказать" at bounding box center [988, 443] width 127 height 29
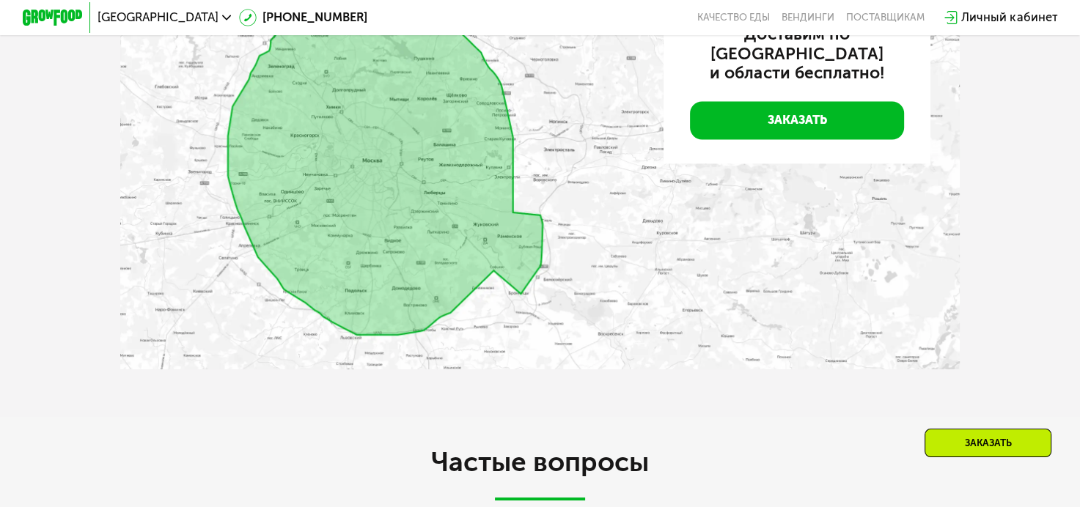
scroll to position [2091, 0]
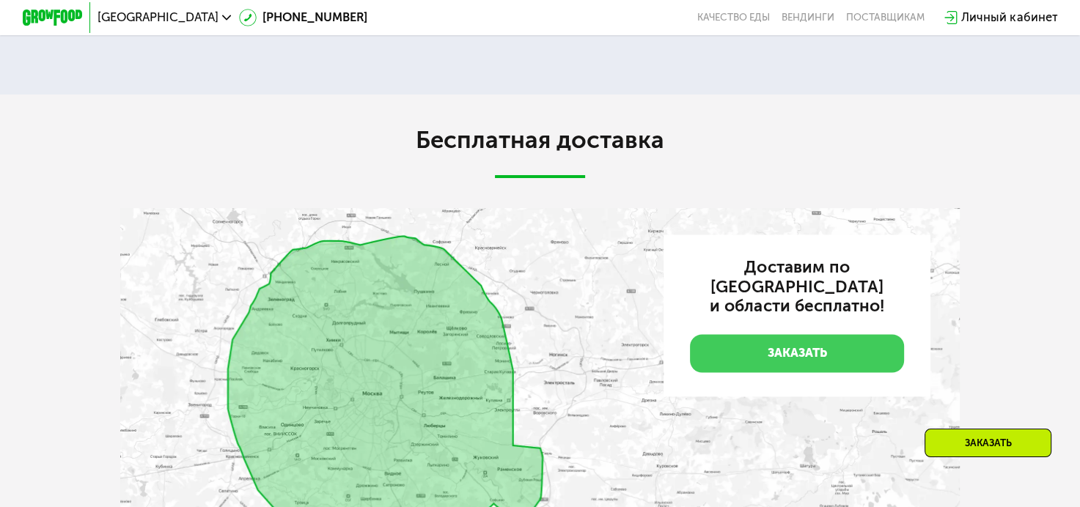
click at [800, 361] on link "Заказать" at bounding box center [797, 352] width 214 height 37
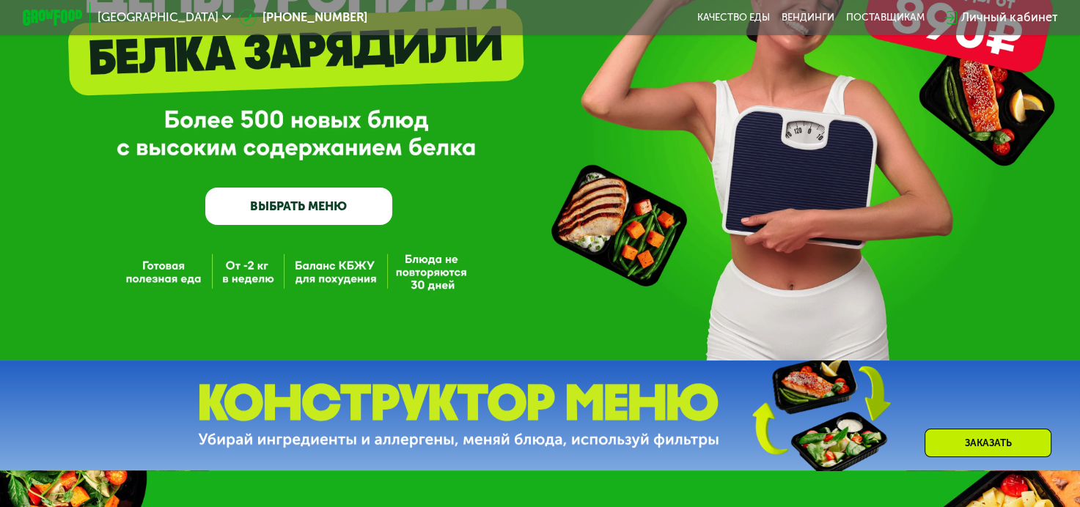
scroll to position [150, 0]
click at [540, 422] on img at bounding box center [458, 415] width 521 height 65
click at [541, 422] on img at bounding box center [458, 415] width 521 height 65
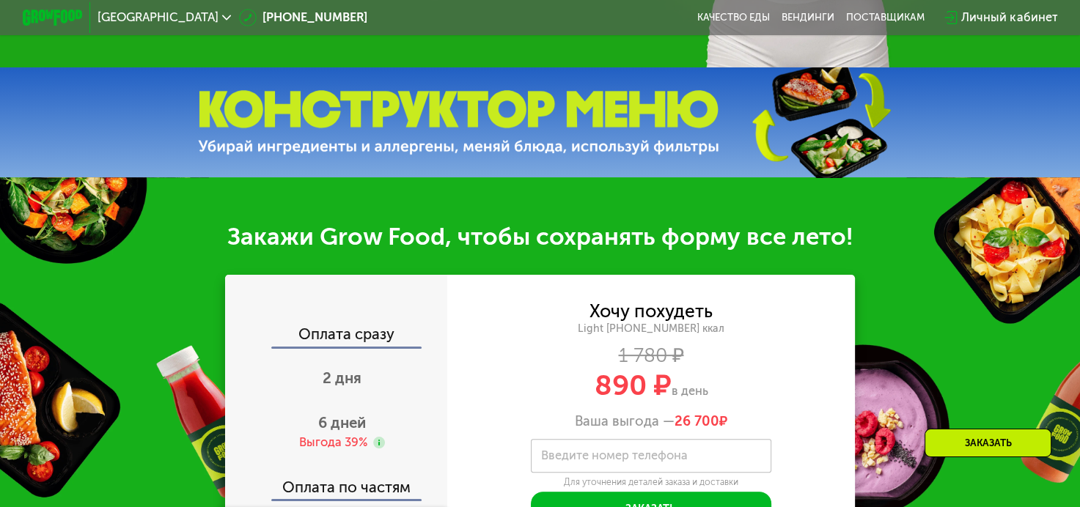
click at [481, 323] on div "Хочу похудеть Light 1000 ~1000 ккал 1 780 ₽ 890 ₽ в день Ваша выгода — 26 700 ₽" at bounding box center [651, 367] width 408 height 126
click at [498, 247] on div "Закажи Grow Food, чтобы сохранять форму все лето!" at bounding box center [540, 237] width 1080 height 30
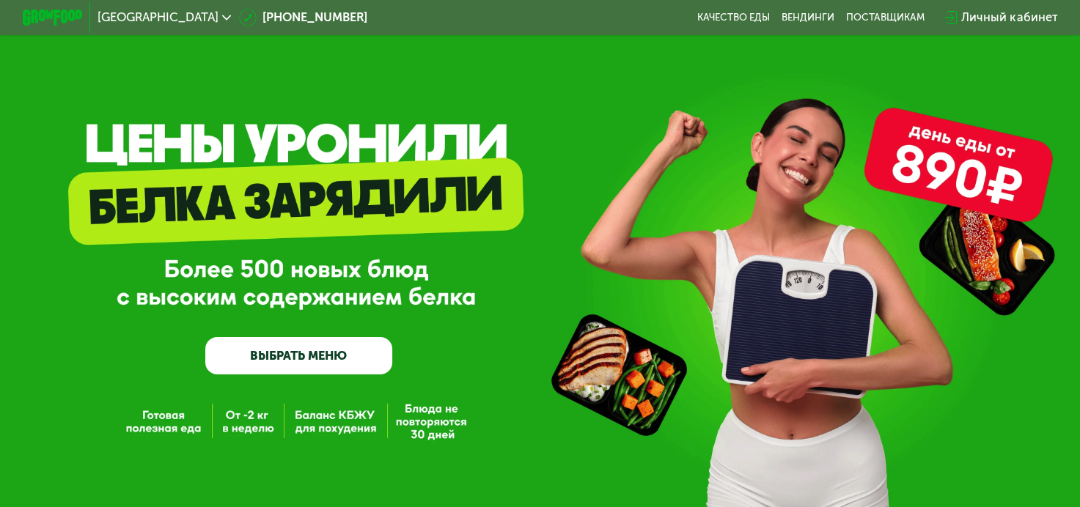
click at [277, 347] on link "ВЫБРАТЬ МЕНЮ" at bounding box center [298, 355] width 187 height 37
click at [301, 364] on link "ВЫБРАТЬ МЕНЮ" at bounding box center [298, 355] width 187 height 37
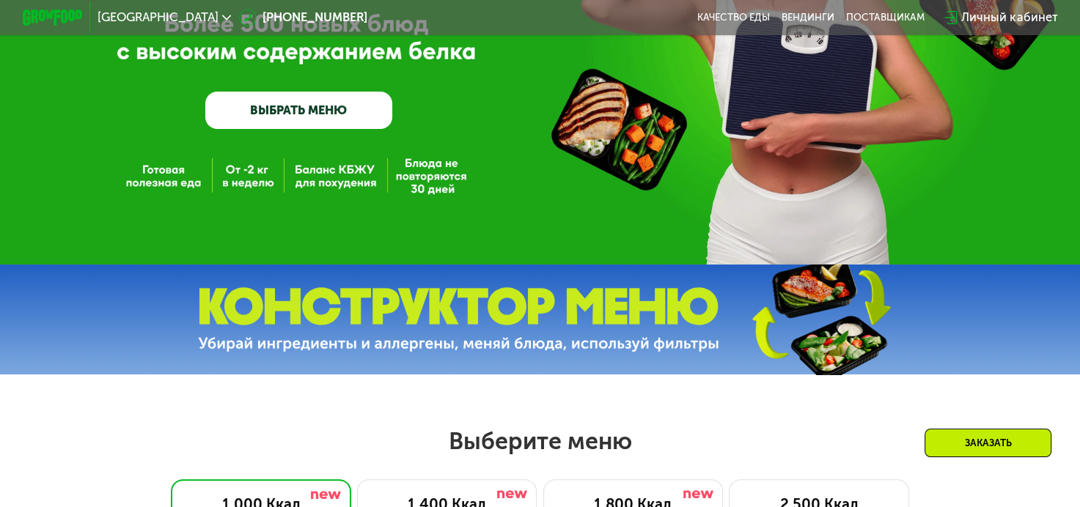
scroll to position [129, 0]
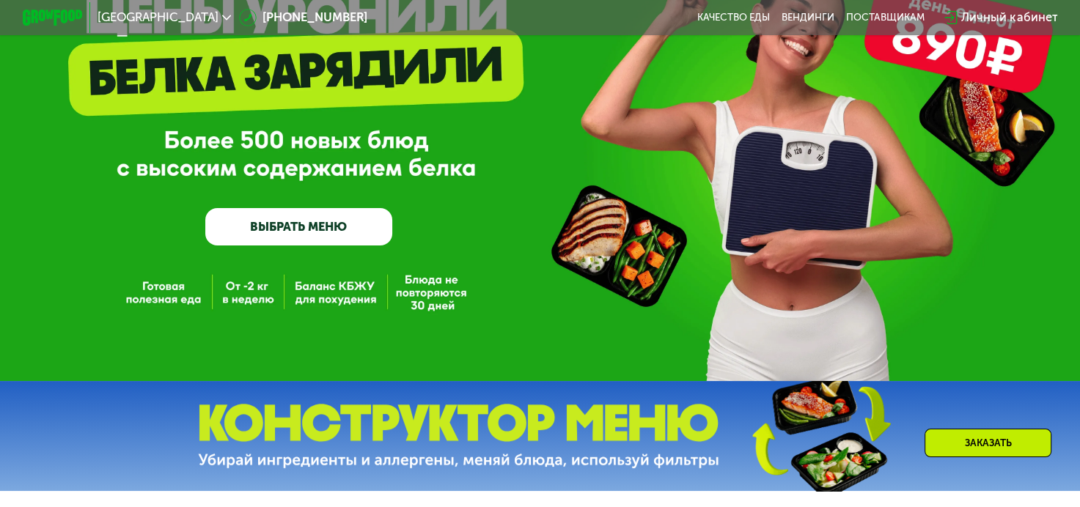
click at [276, 234] on link "ВЫБРАТЬ МЕНЮ" at bounding box center [298, 226] width 187 height 37
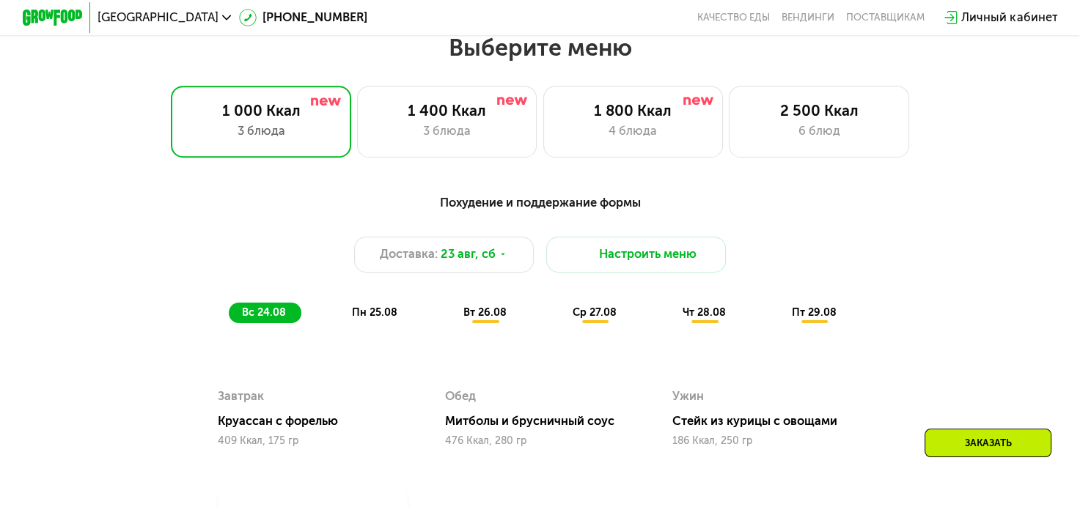
scroll to position [642, 0]
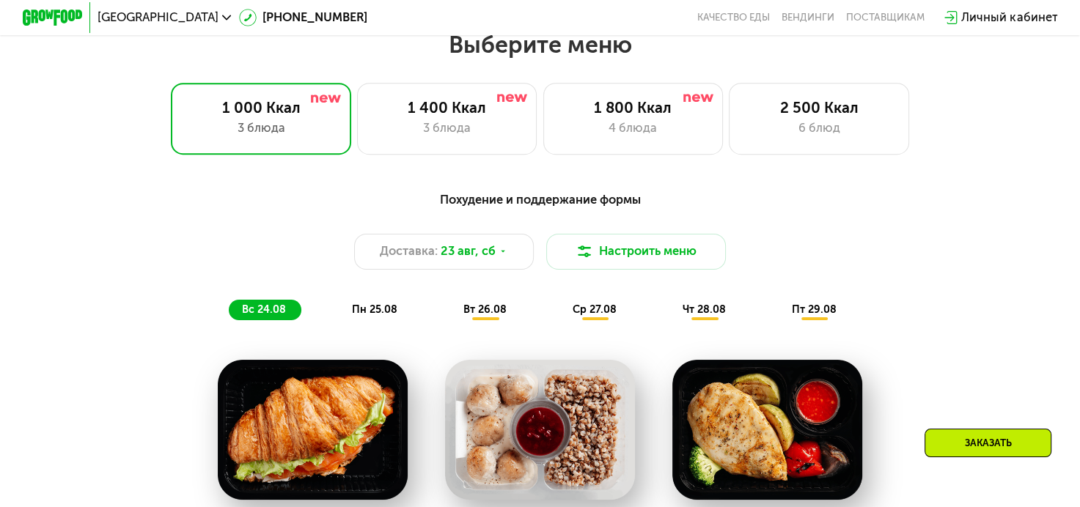
click at [337, 74] on div "Выберите меню 1 000 Ккал 3 блюда 1 400 Ккал 3 блюда 1 800 Ккал 4 блюда 2 500 Кк…" at bounding box center [540, 92] width 1080 height 125
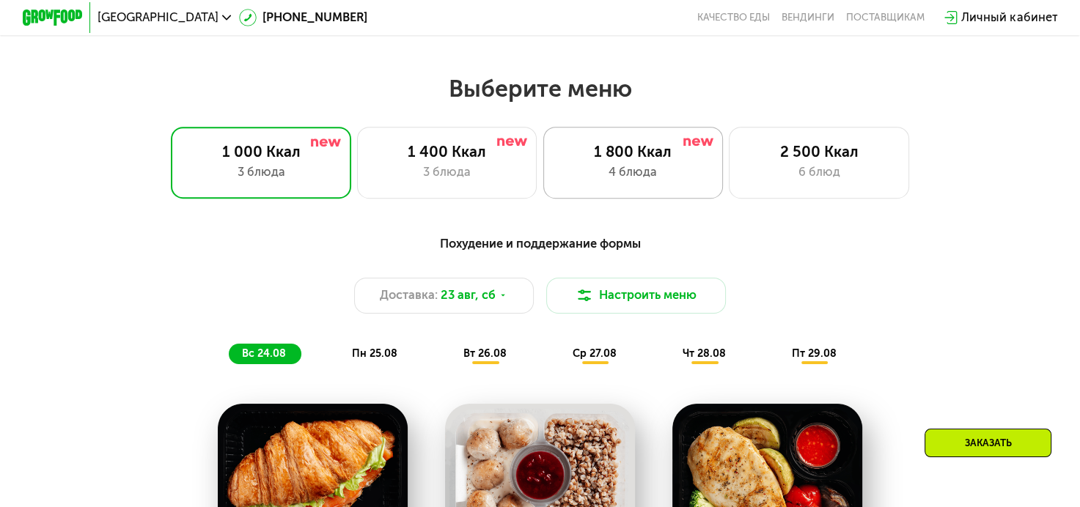
scroll to position [496, 0]
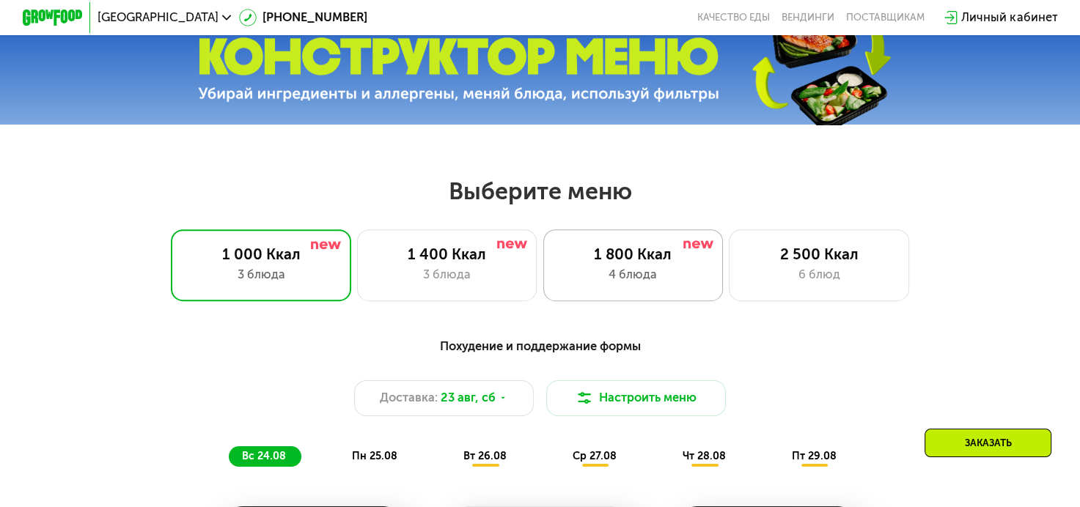
click at [729, 270] on div "1 800 Ккал 4 блюда" at bounding box center [819, 266] width 180 height 72
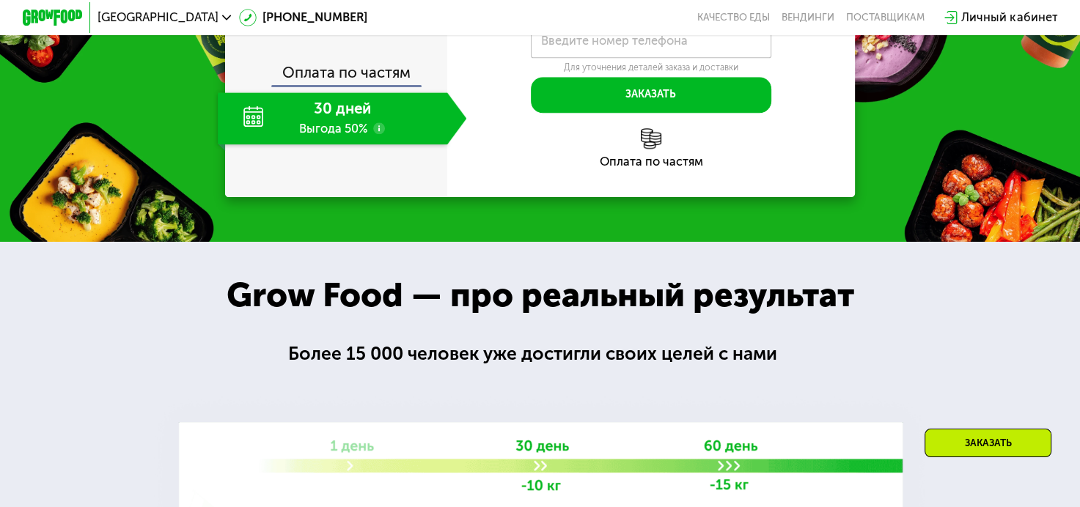
scroll to position [1596, 0]
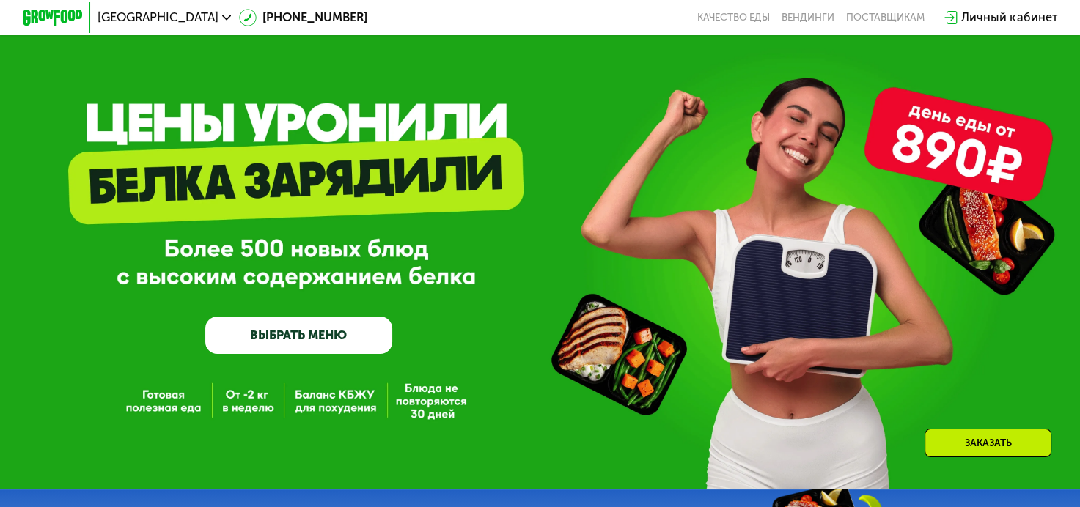
scroll to position [0, 0]
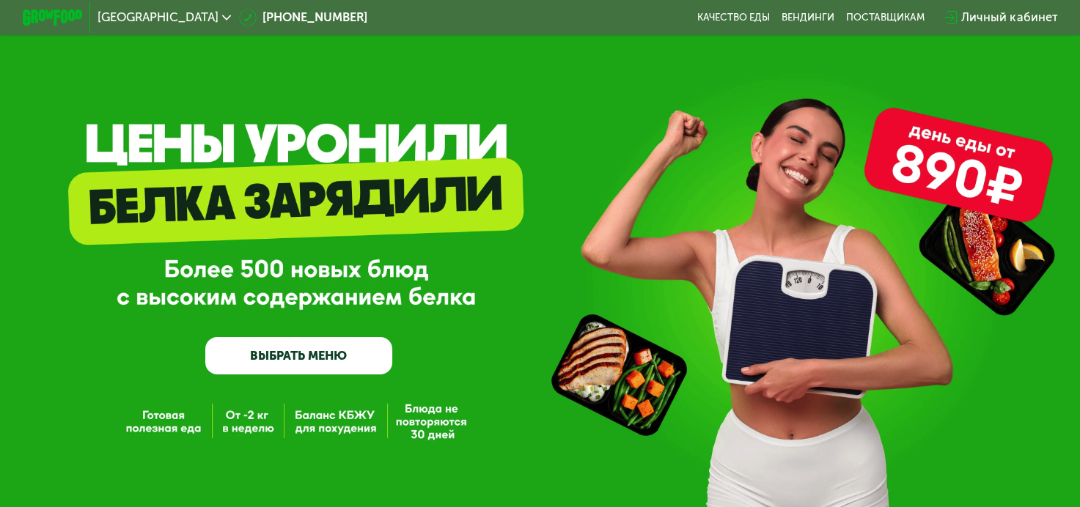
click at [370, 343] on link "ВЫБРАТЬ МЕНЮ" at bounding box center [298, 355] width 187 height 37
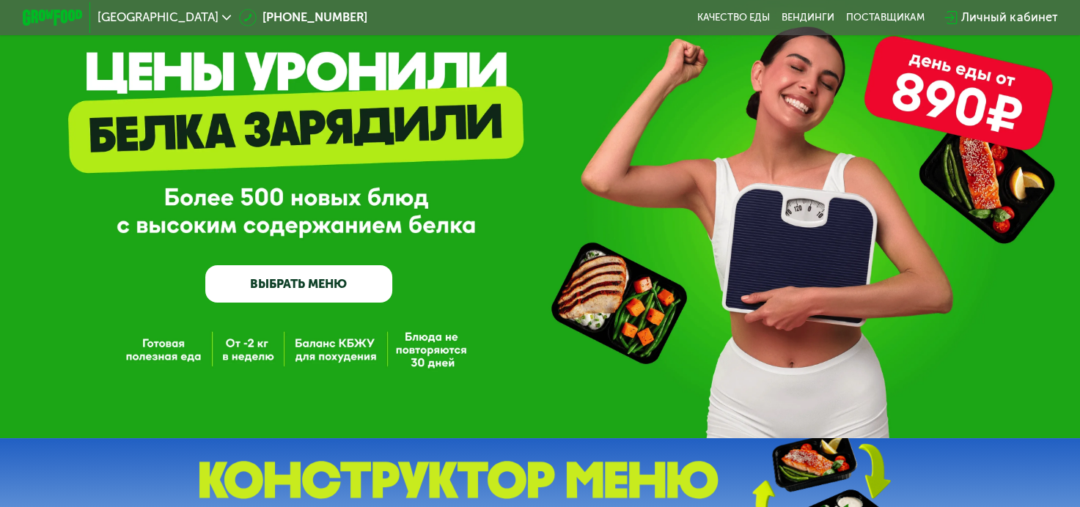
scroll to position [23, 0]
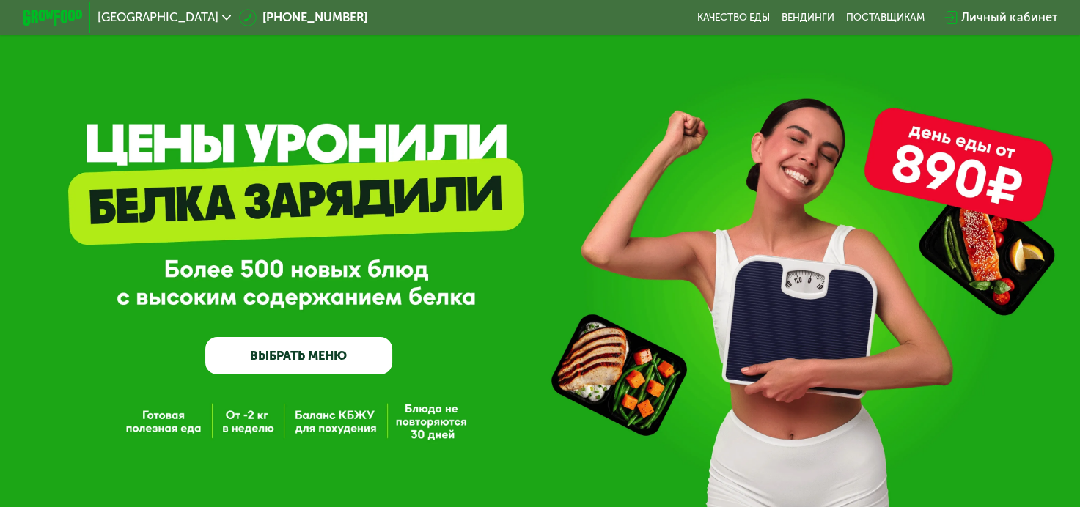
click at [309, 362] on link "ВЫБРАТЬ МЕНЮ" at bounding box center [298, 355] width 187 height 37
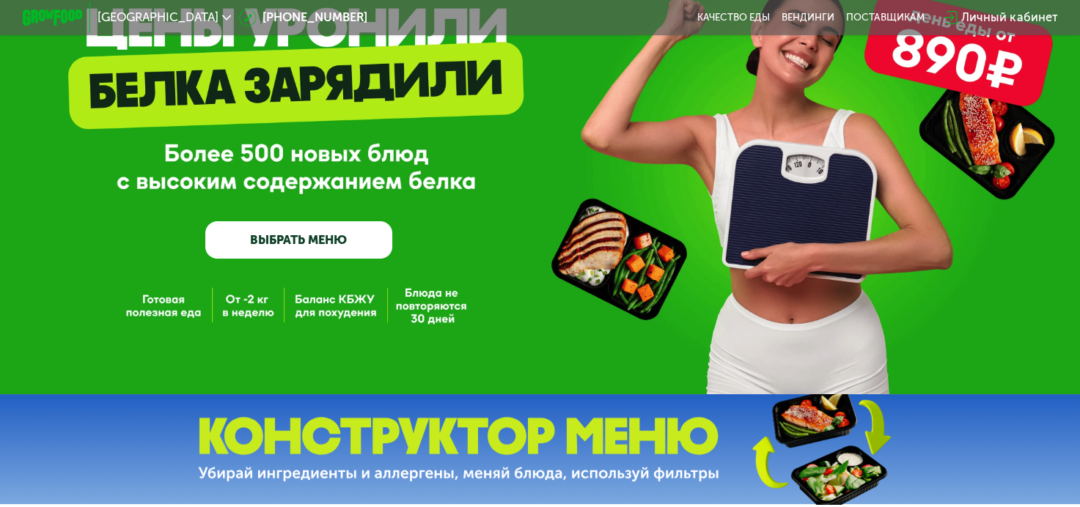
scroll to position [293, 0]
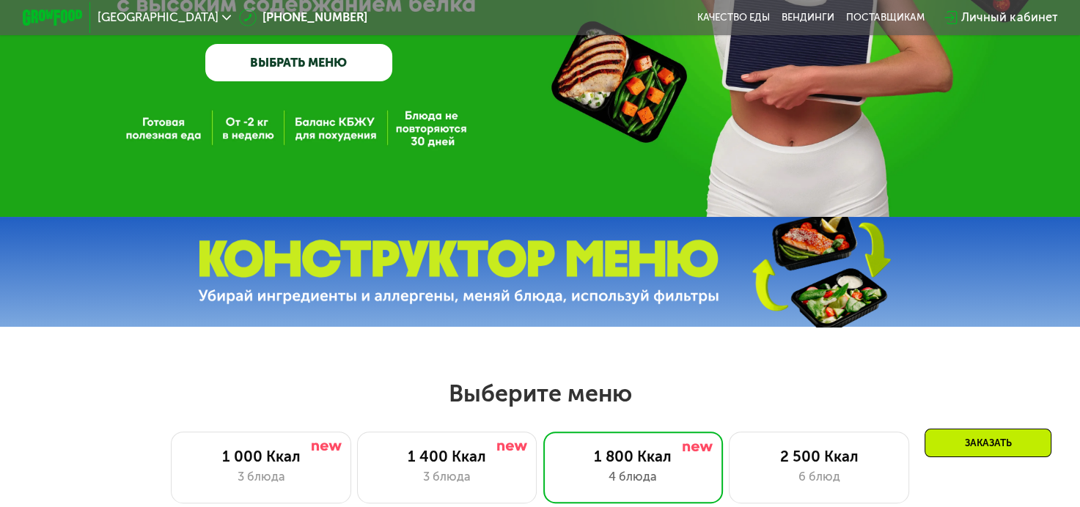
click at [300, 47] on link "ВЫБРАТЬ МЕНЮ" at bounding box center [298, 62] width 187 height 37
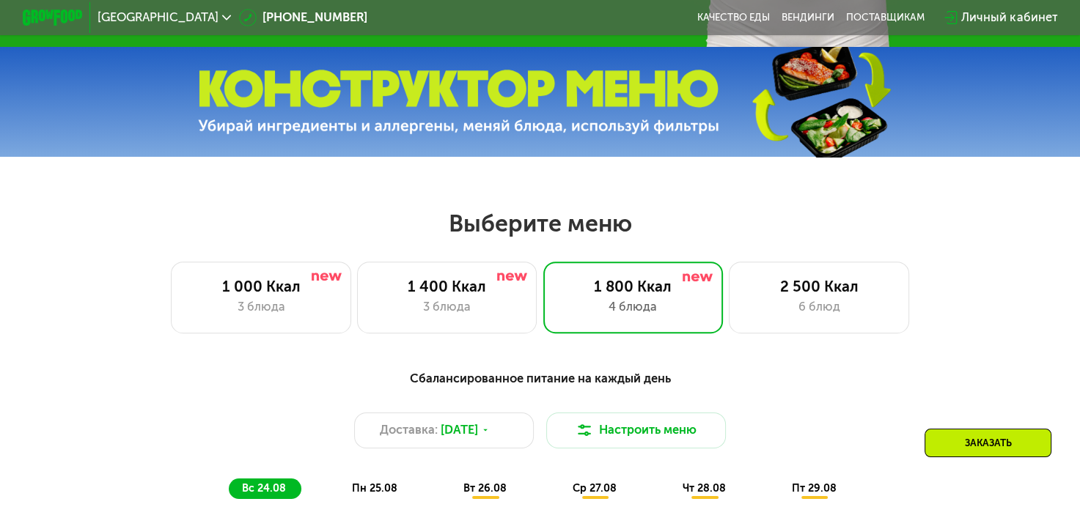
scroll to position [642, 0]
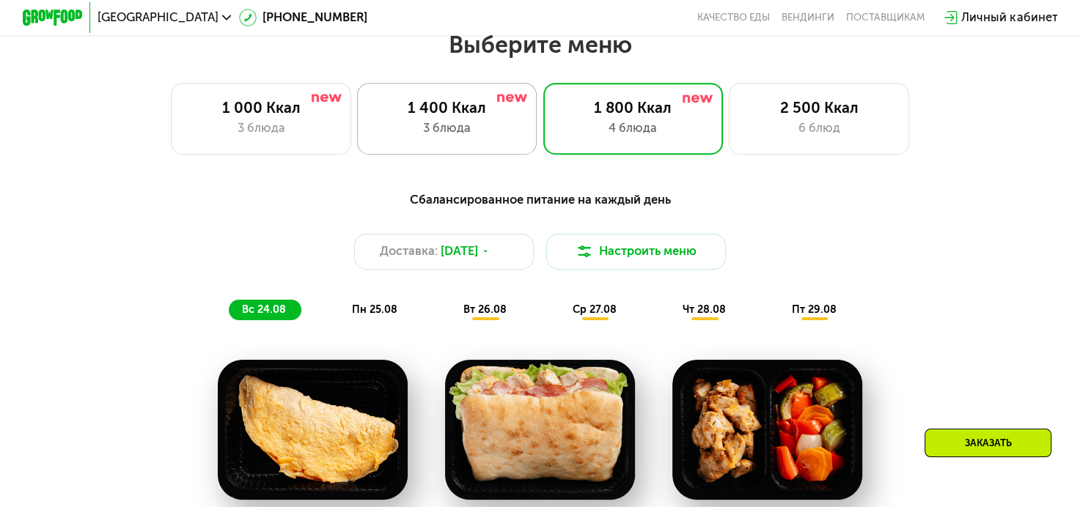
click at [509, 134] on div "3 блюда" at bounding box center [446, 129] width 149 height 18
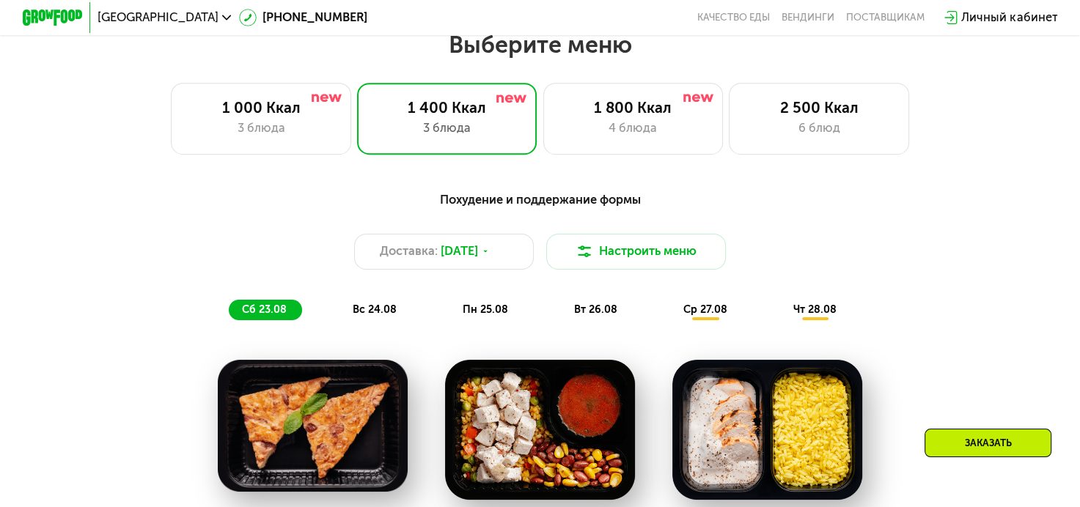
click at [1047, 440] on div "Заказать" at bounding box center [988, 443] width 127 height 29
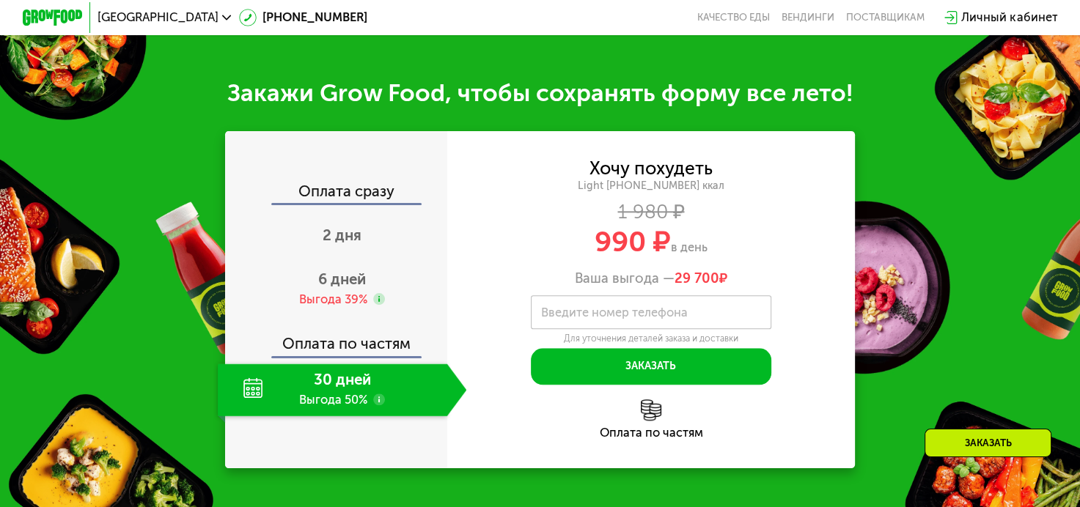
scroll to position [1497, 0]
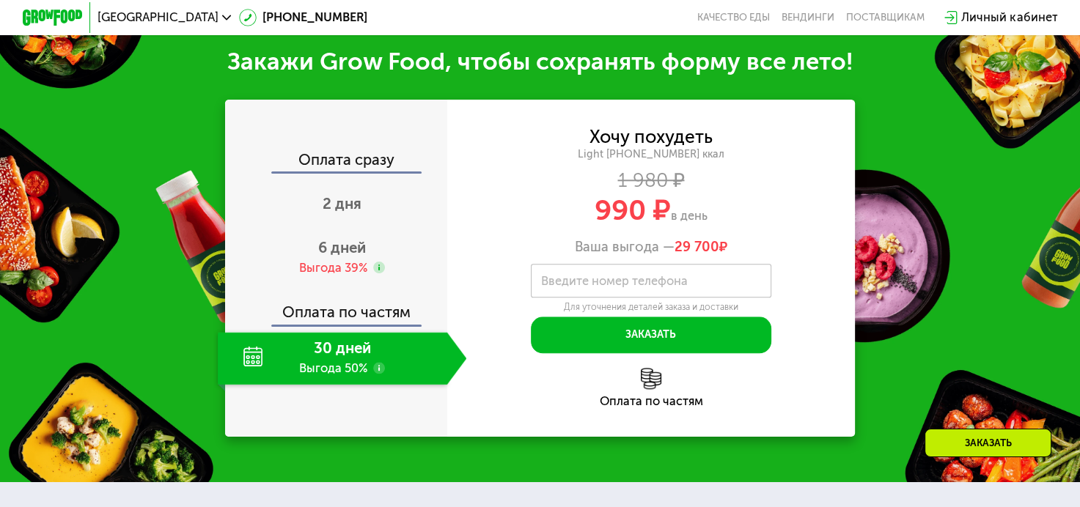
click at [584, 239] on div "Ваша выгода — 29 700 ₽" at bounding box center [651, 247] width 408 height 16
